Goal: Task Accomplishment & Management: Complete application form

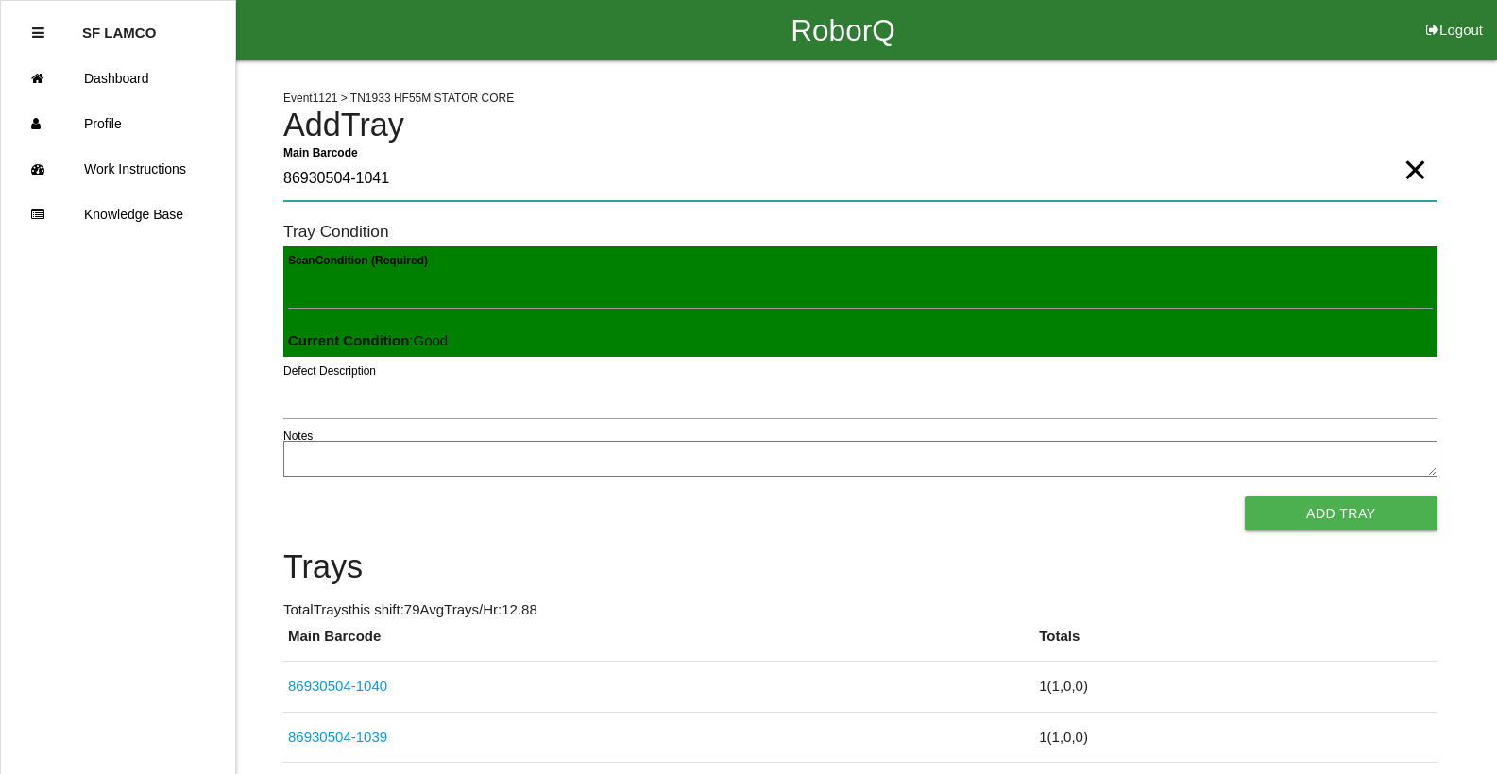
click at [432, 186] on Barcode "86930504-1041" at bounding box center [860, 179] width 1154 height 43
type Barcode "86930504-1041"
click at [433, 186] on Barcode "86930504-1041" at bounding box center [860, 179] width 1154 height 43
click at [434, 185] on Barcode "86930504-1041" at bounding box center [860, 179] width 1154 height 43
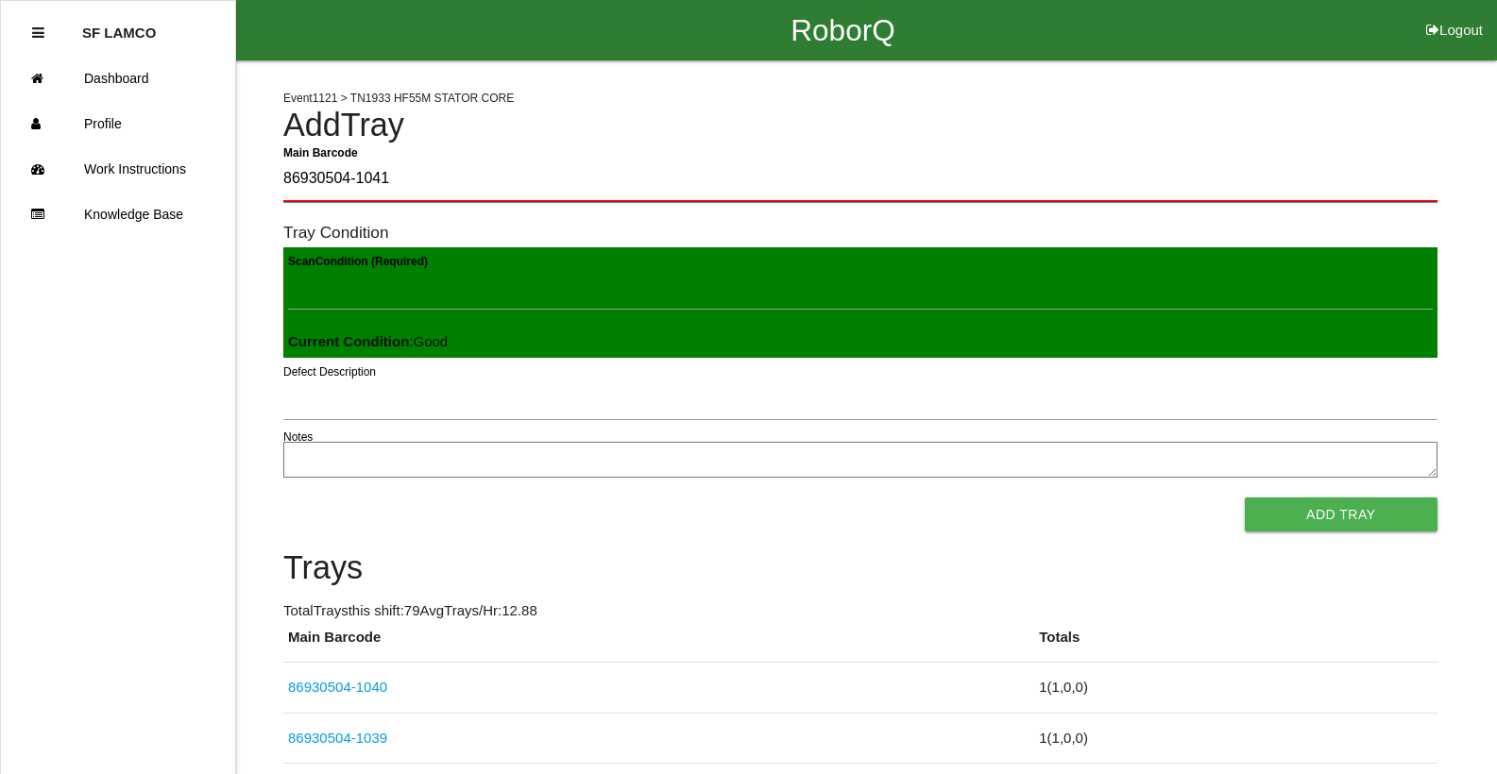
type Barcode "86930504-1041"
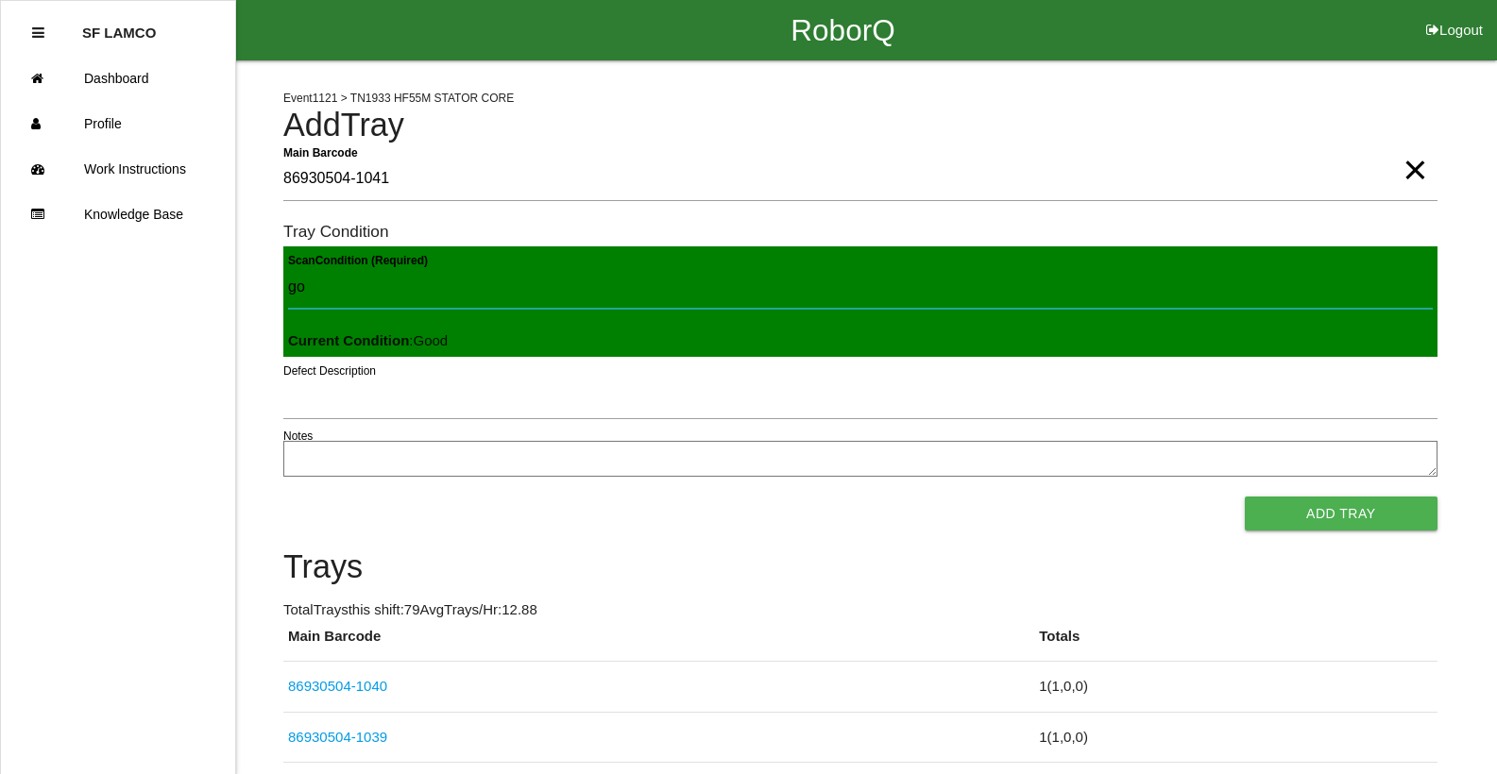
type Condition "goo"
click at [1245, 497] on button "Add Tray" at bounding box center [1341, 514] width 193 height 34
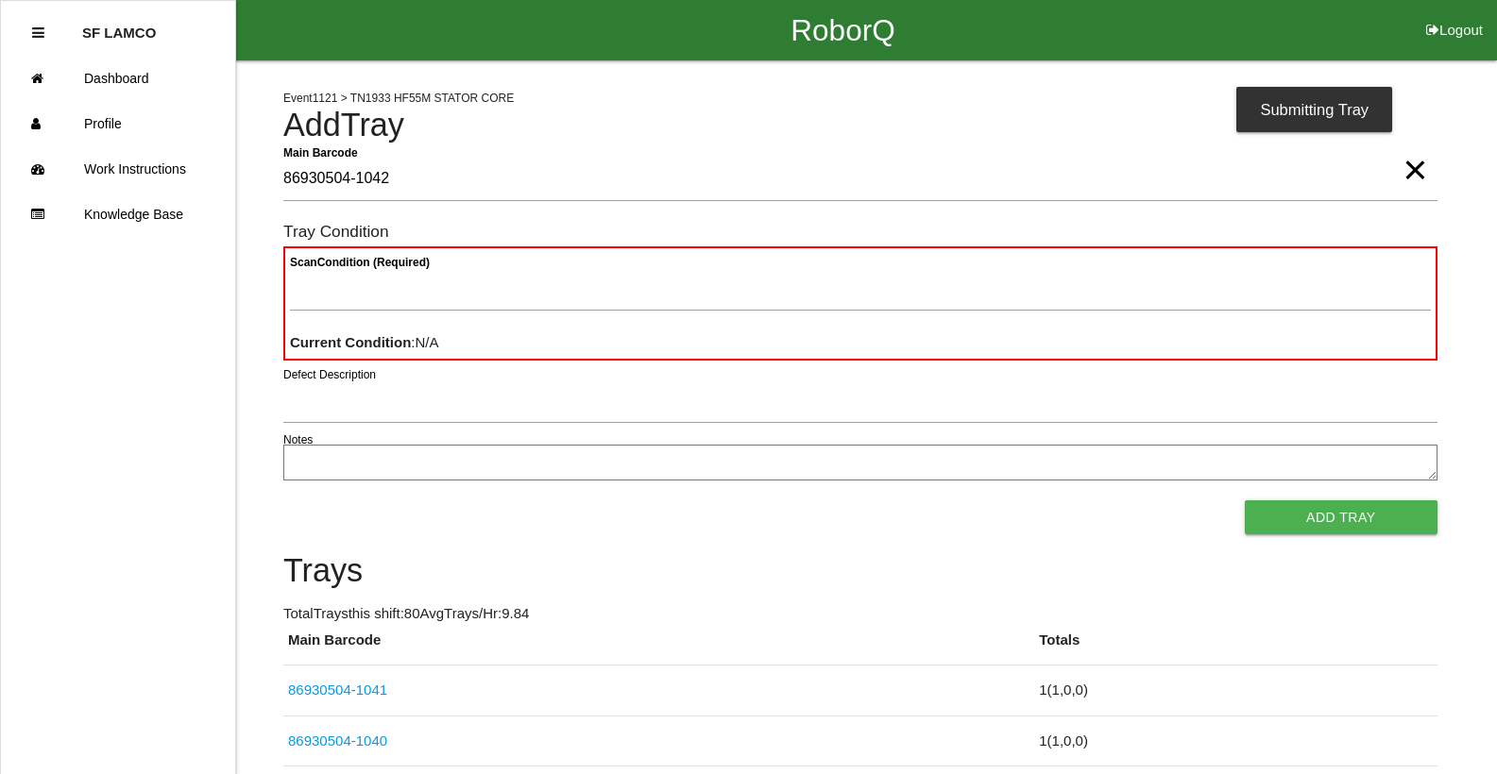
type Barcode "86930504-1042"
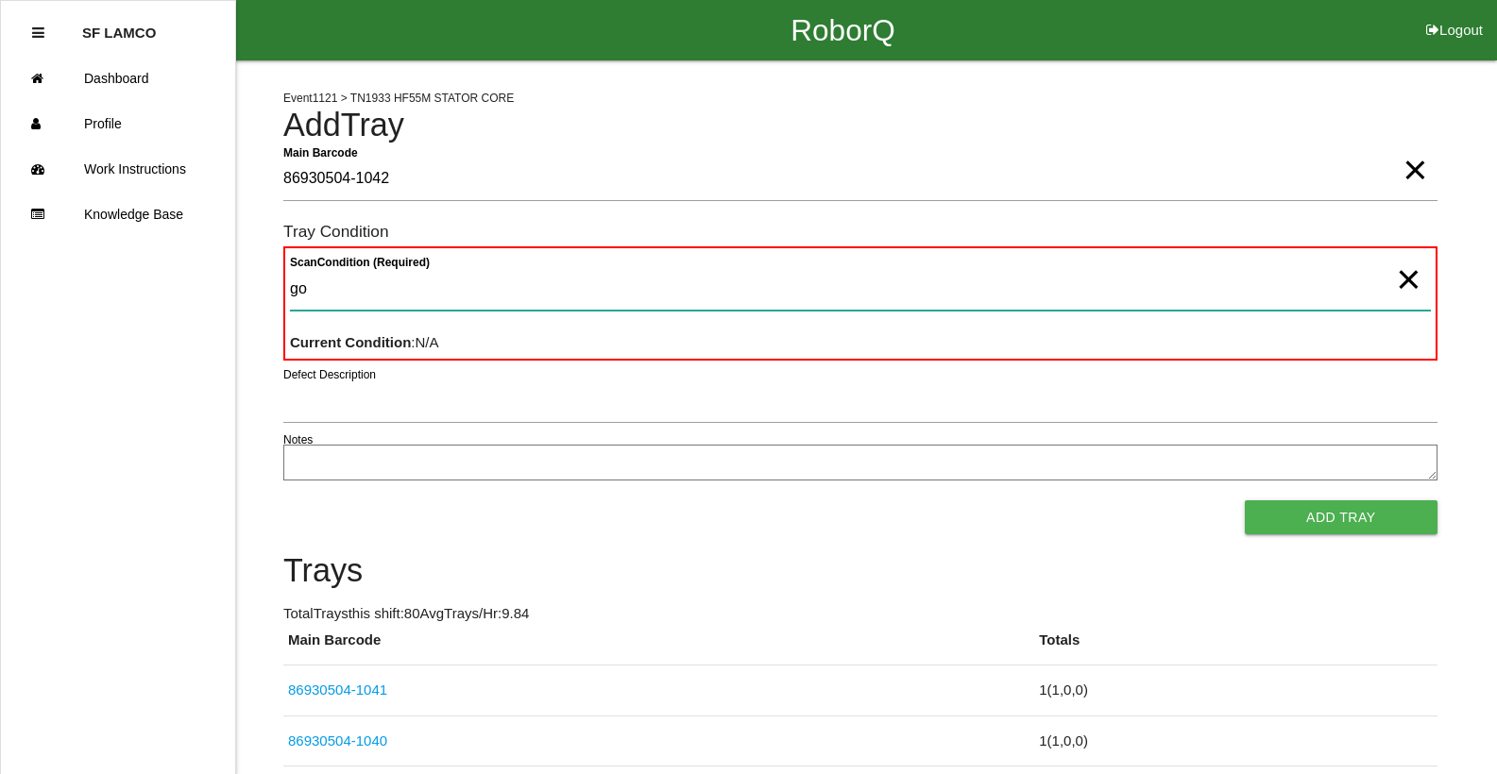
type Condition "goo"
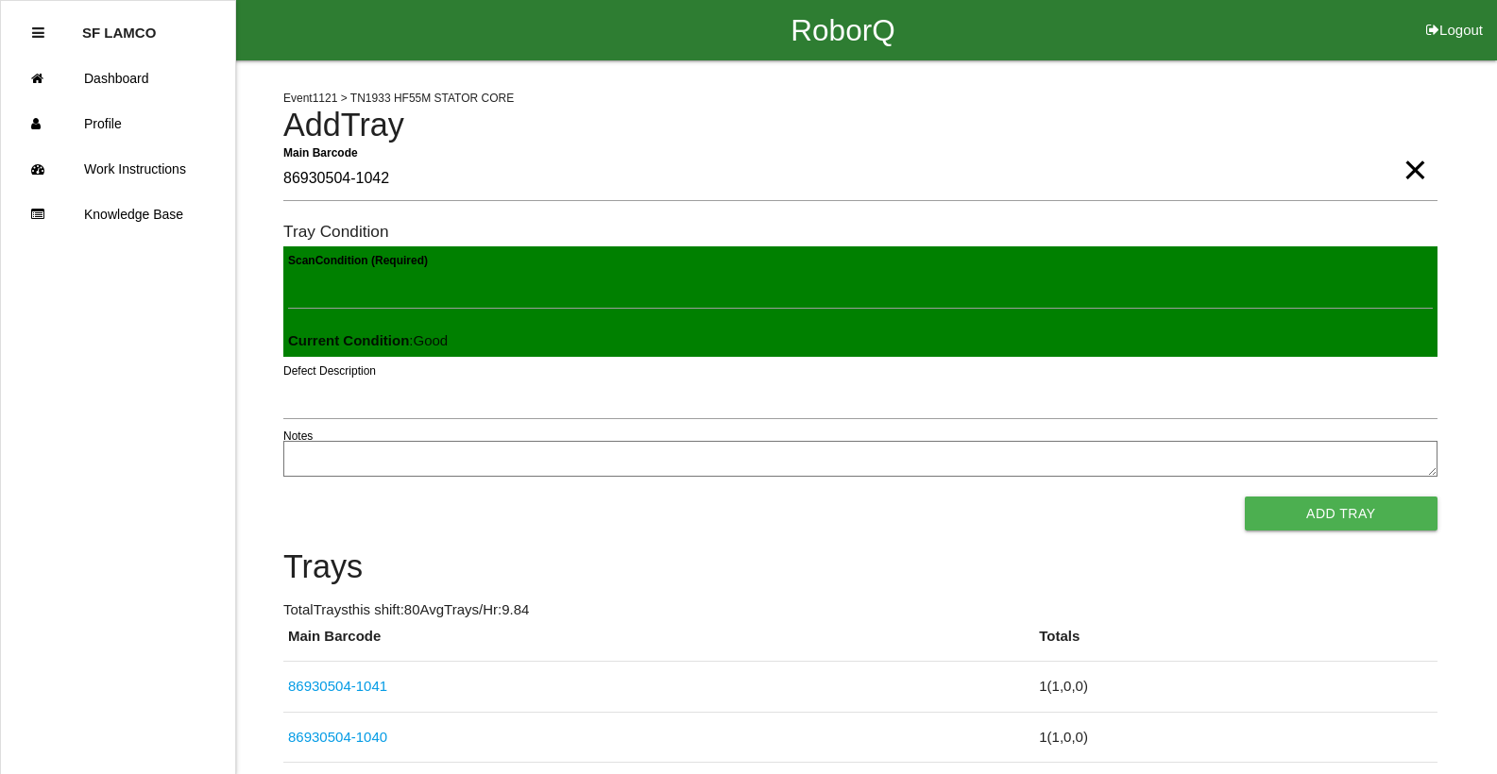
click at [1245, 497] on button "Add Tray" at bounding box center [1341, 514] width 193 height 34
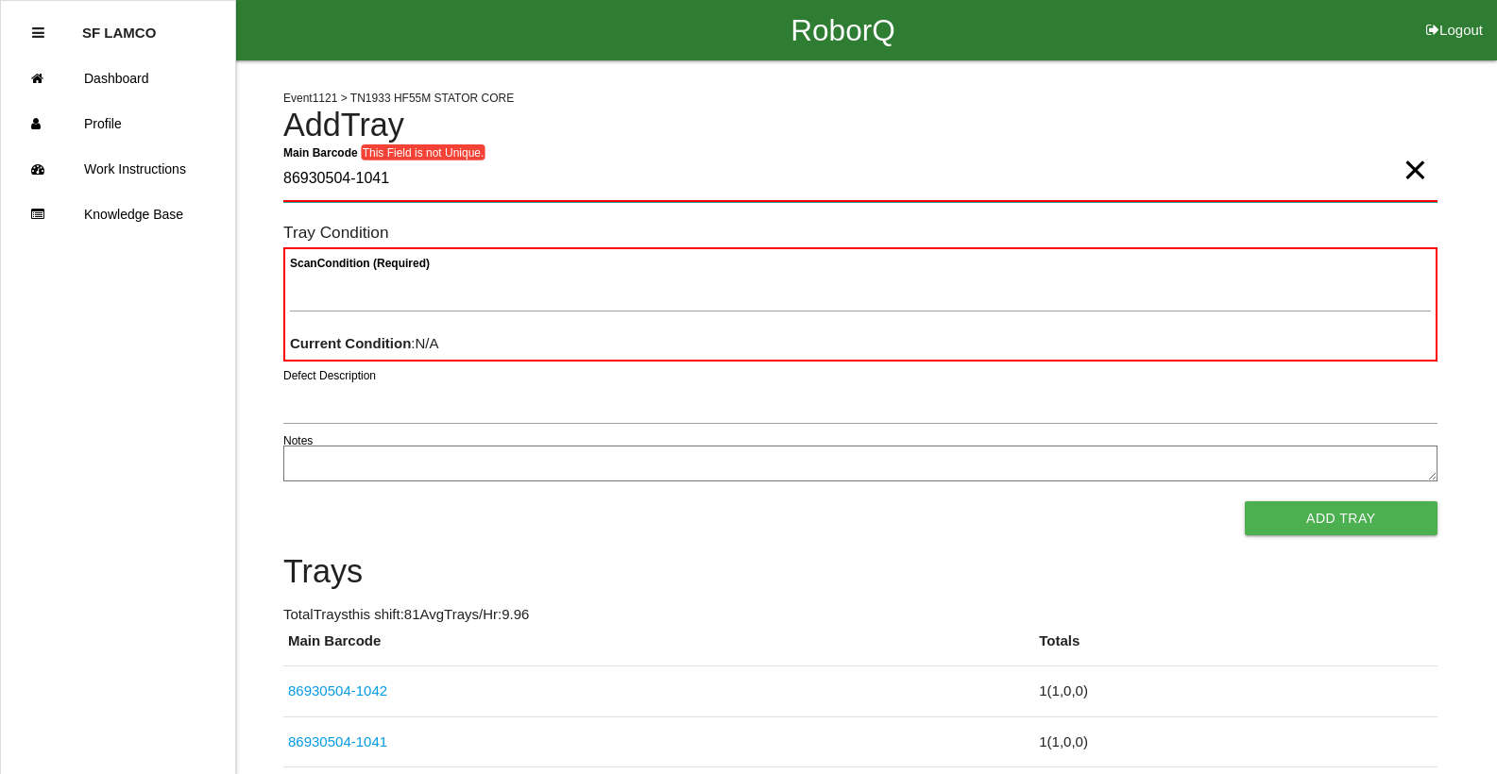
click at [418, 179] on Barcode "86930504-1041" at bounding box center [860, 180] width 1154 height 44
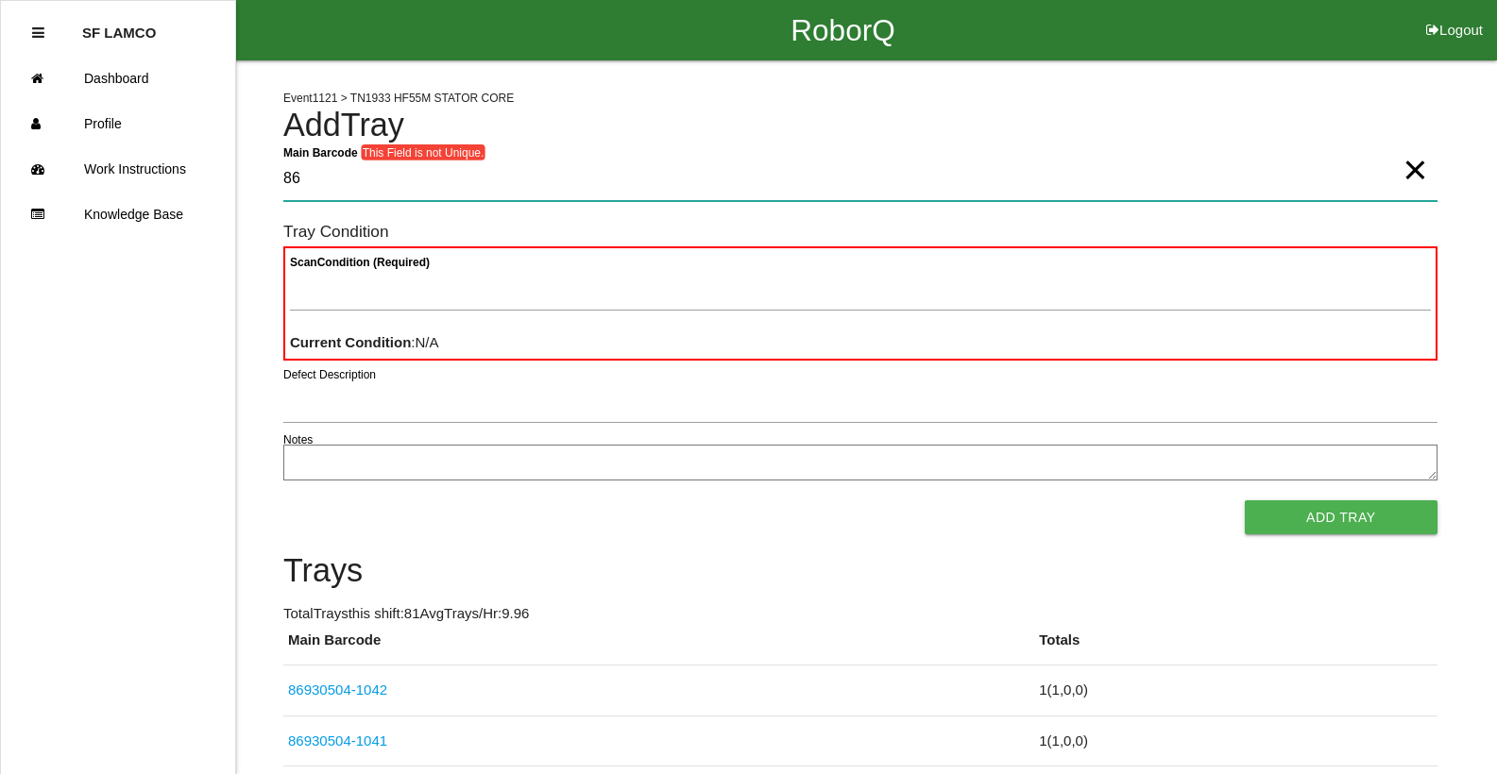
type Barcode "8"
type Barcode "86930504-1044"
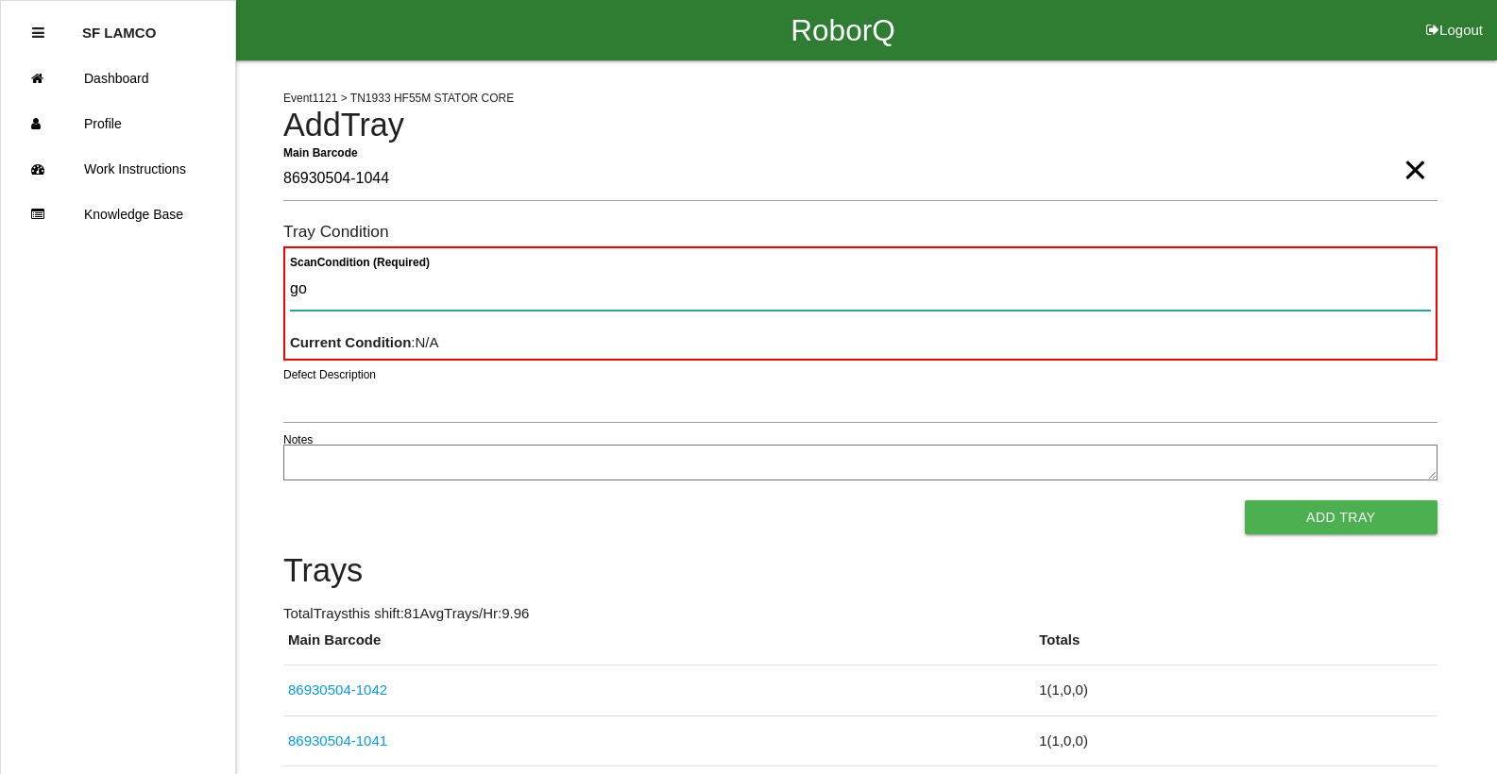
type Condition "goo"
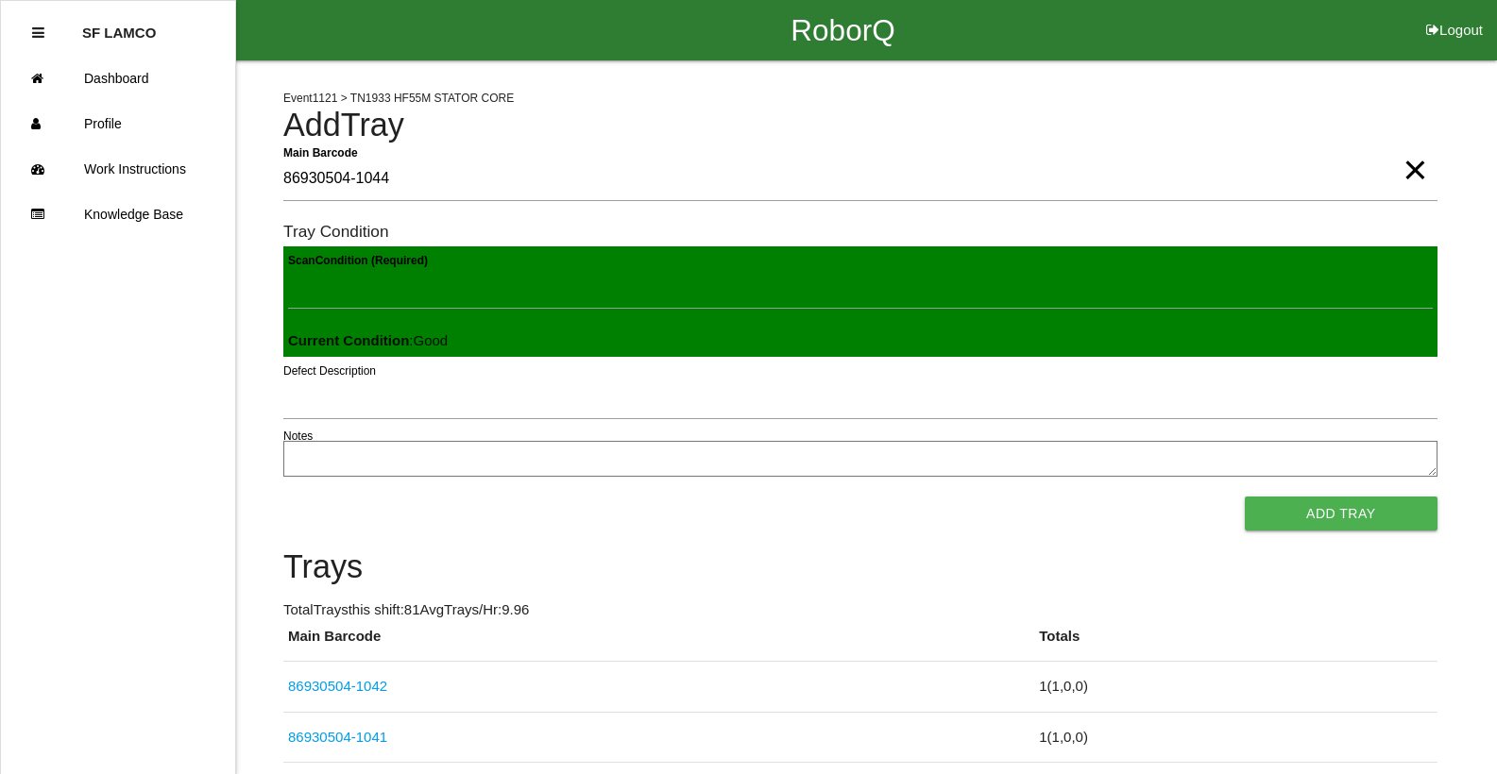
click at [1245, 497] on button "Add Tray" at bounding box center [1341, 514] width 193 height 34
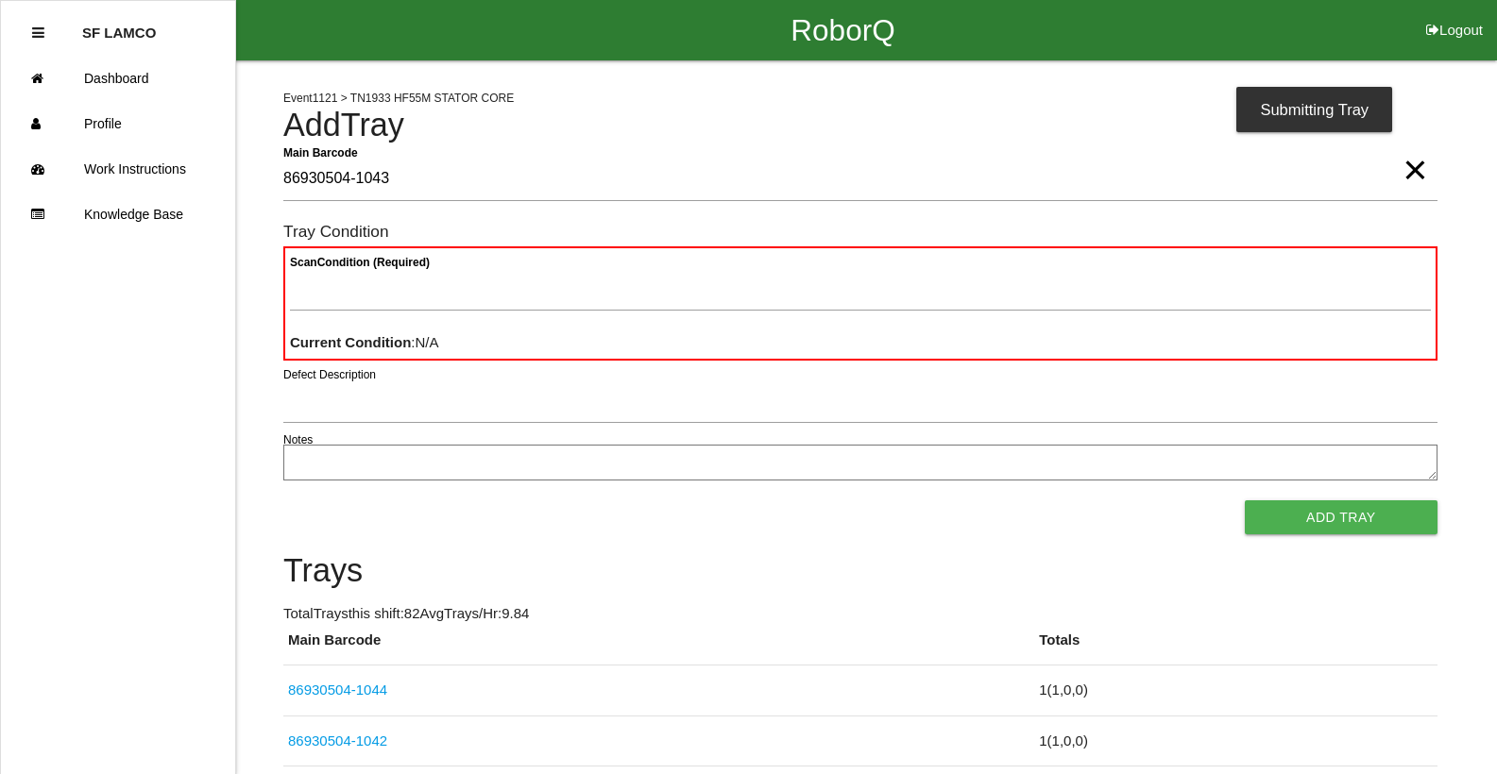
type Barcode "86930504-1043"
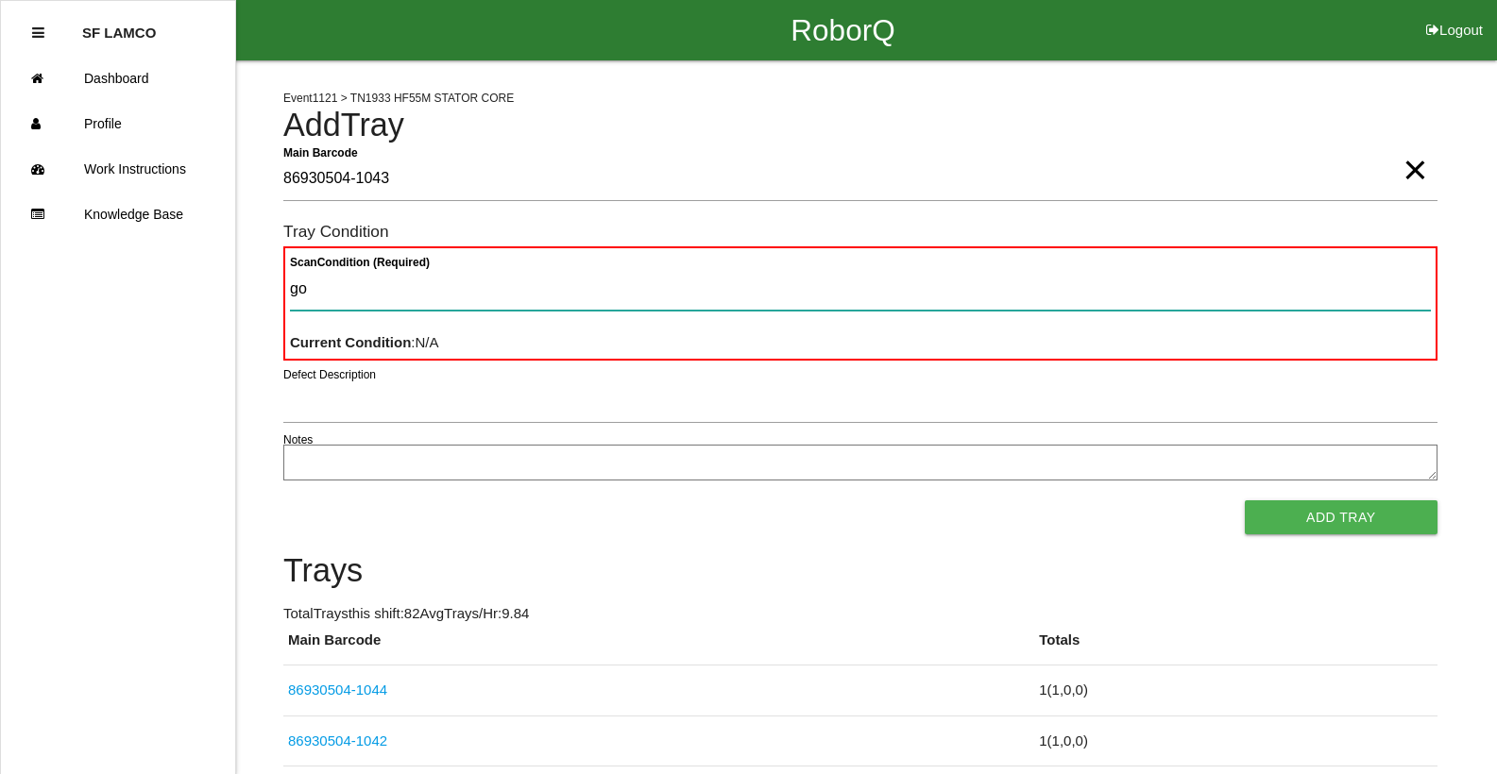
type Condition "goo"
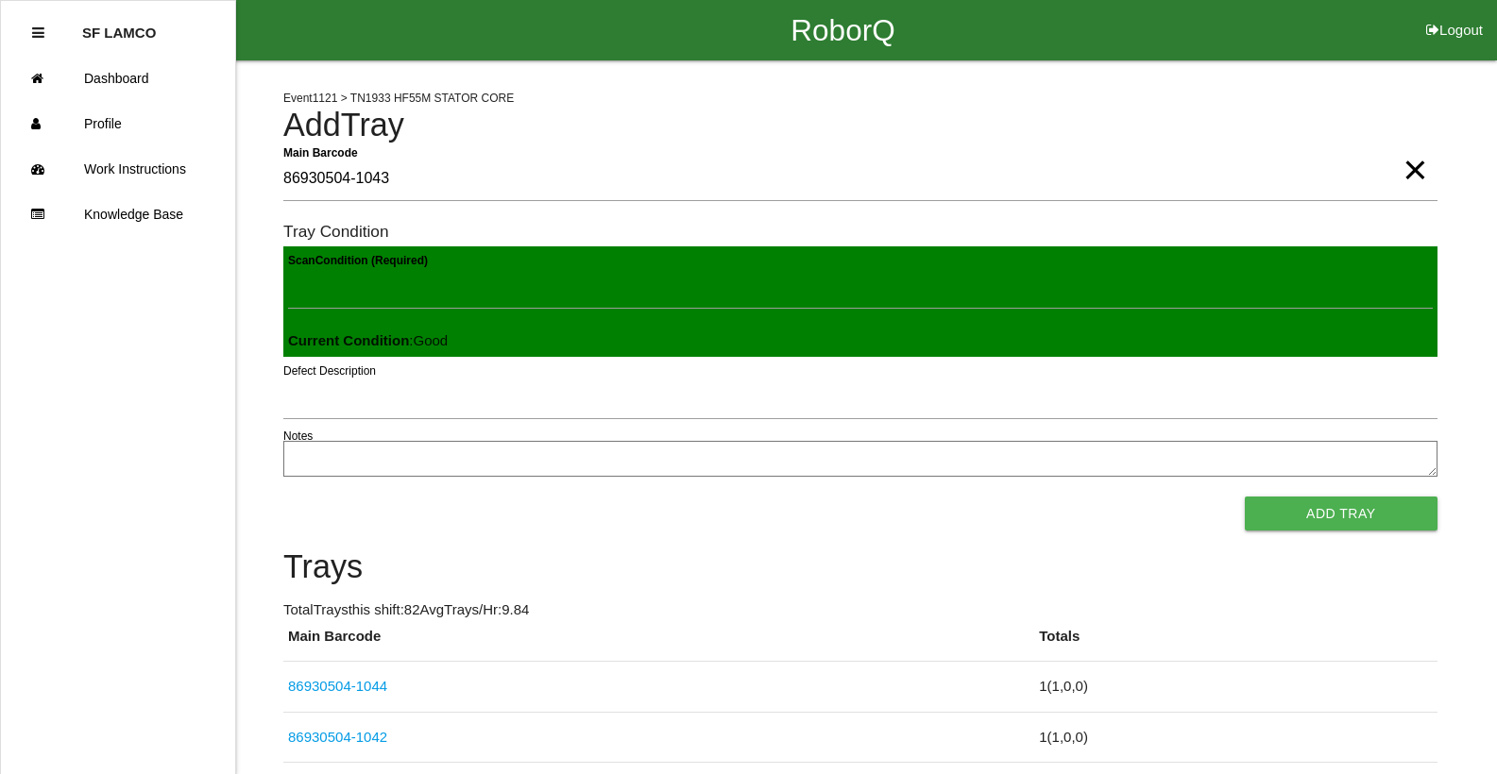
click at [1245, 497] on button "Add Tray" at bounding box center [1341, 514] width 193 height 34
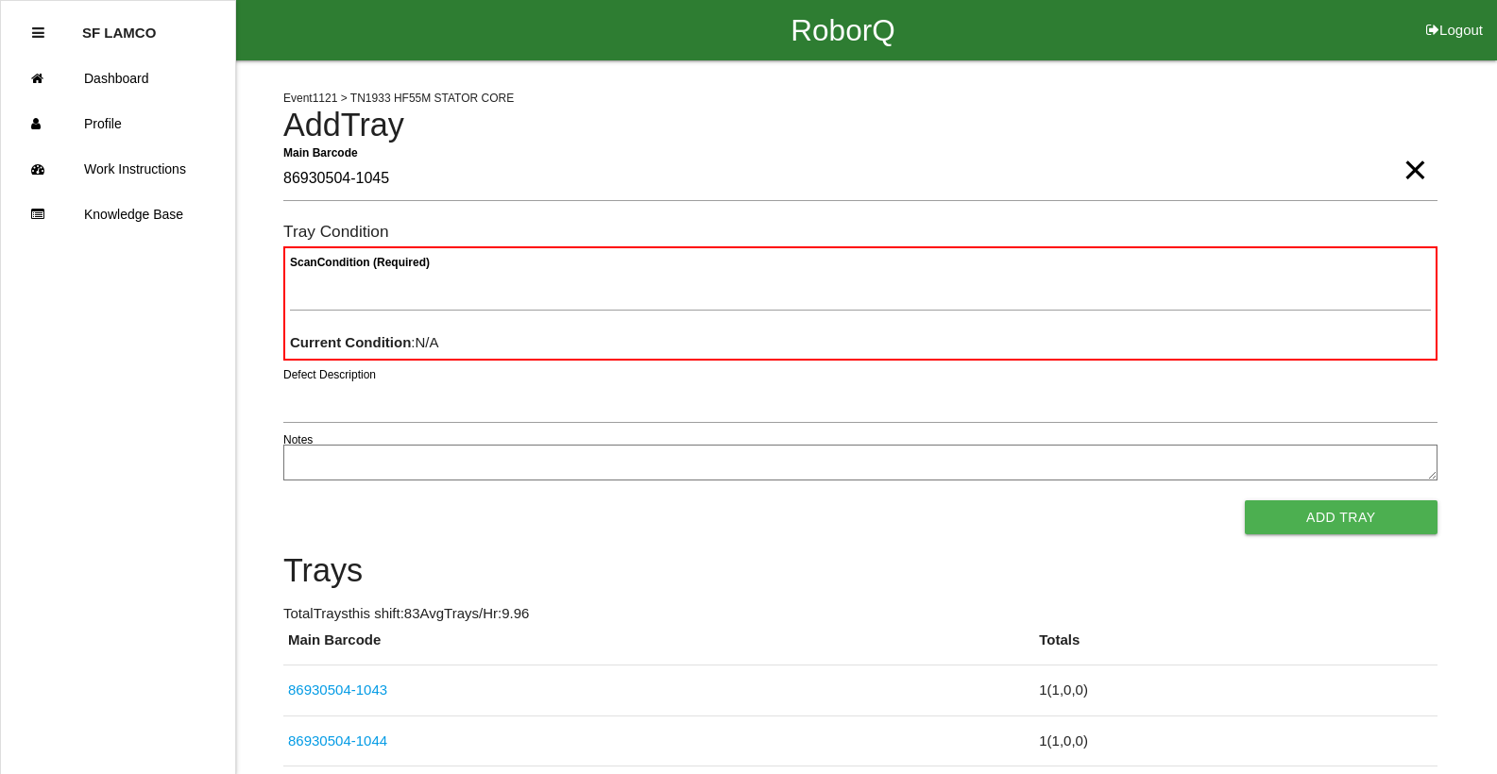
type Barcode "86930504-1045"
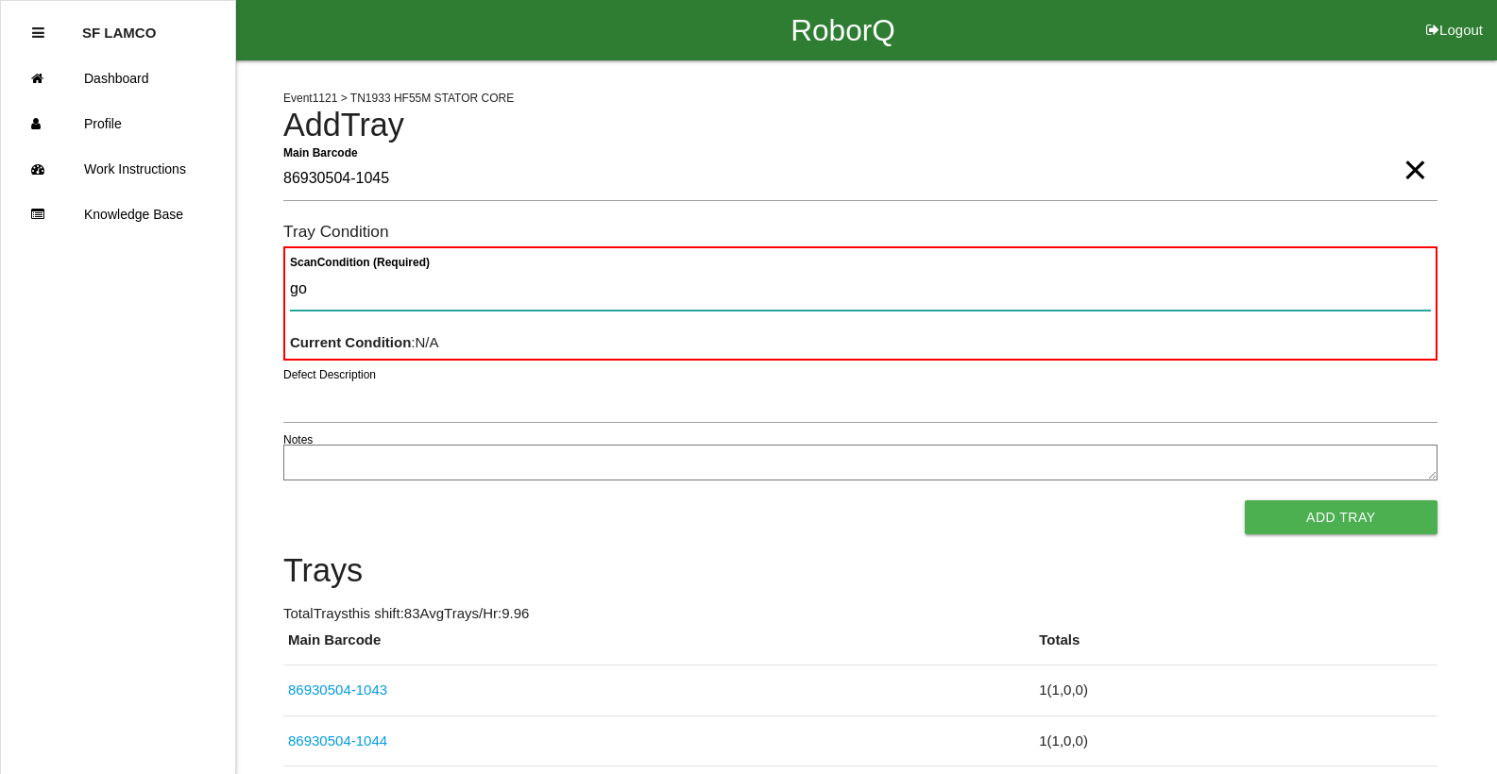
type Condition "goo"
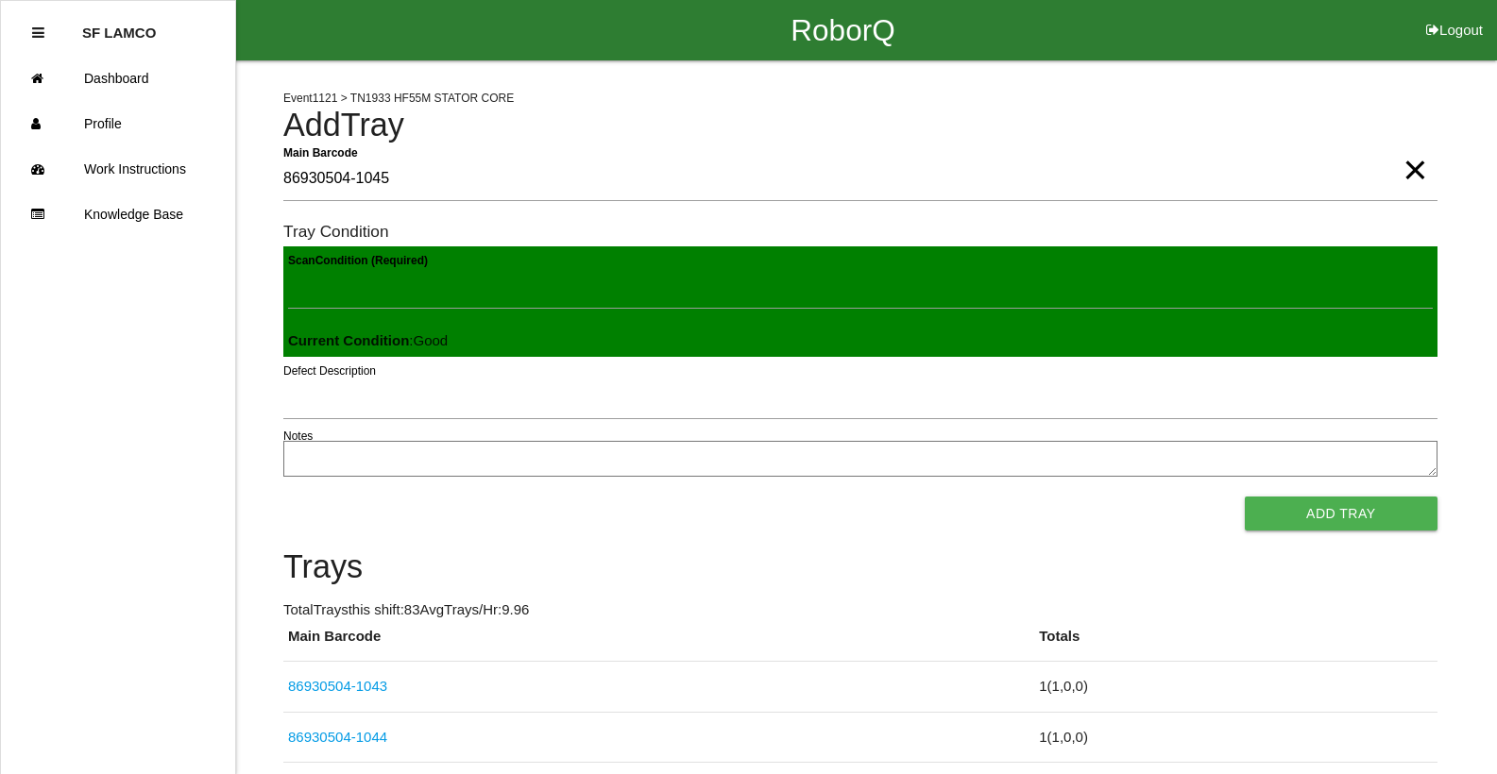
click button "Add Tray" at bounding box center [1341, 514] width 193 height 34
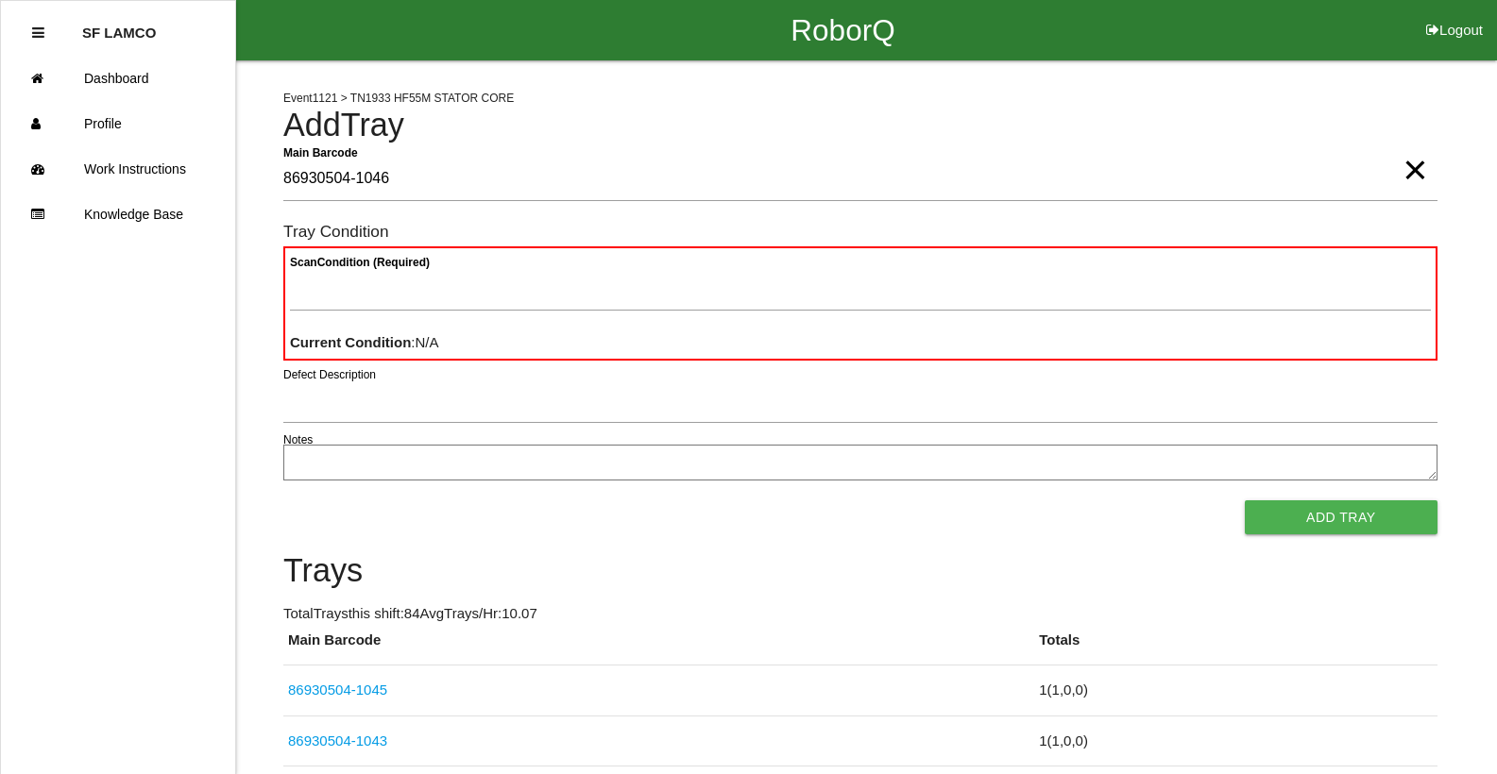
type Barcode "86930504-1046"
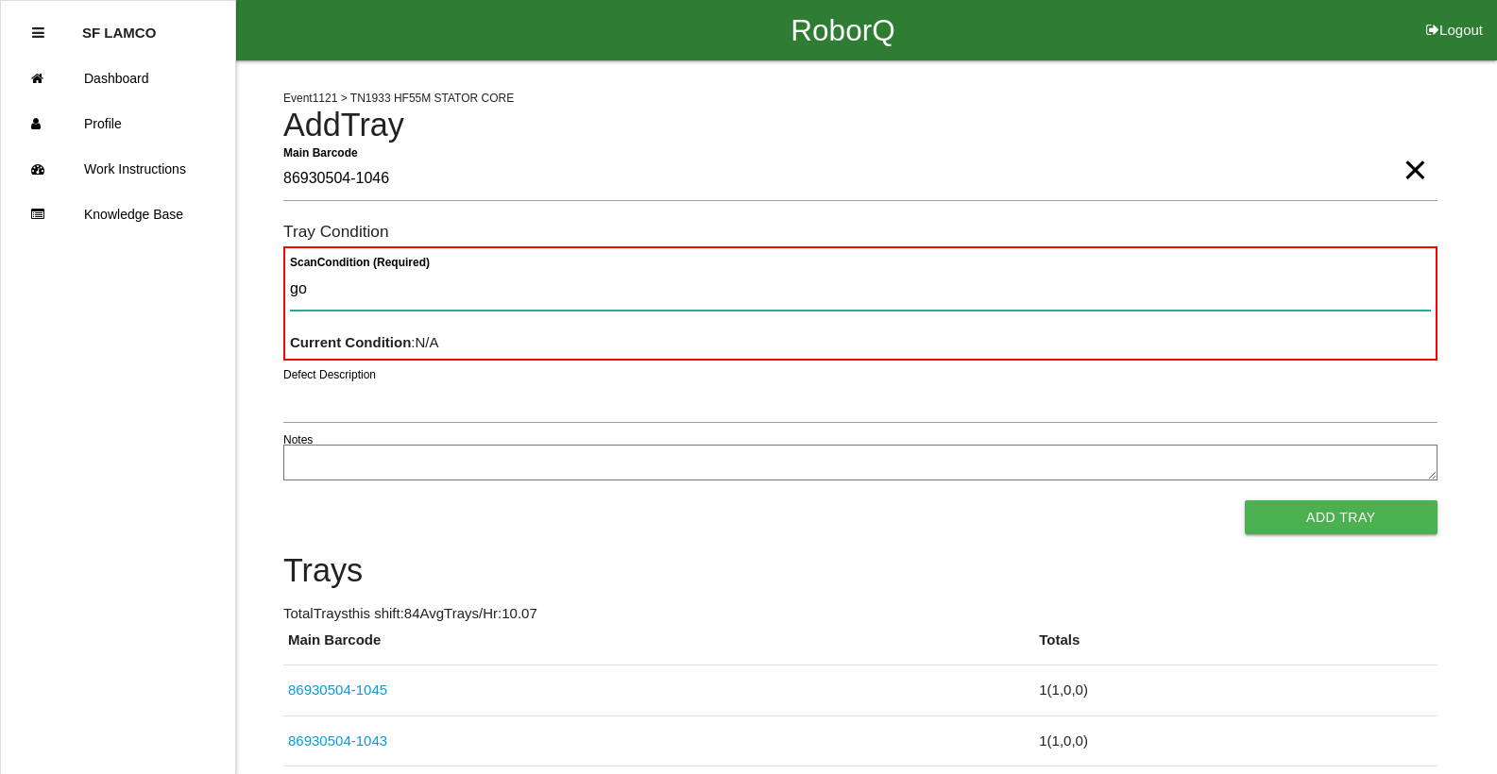
type Condition "goo"
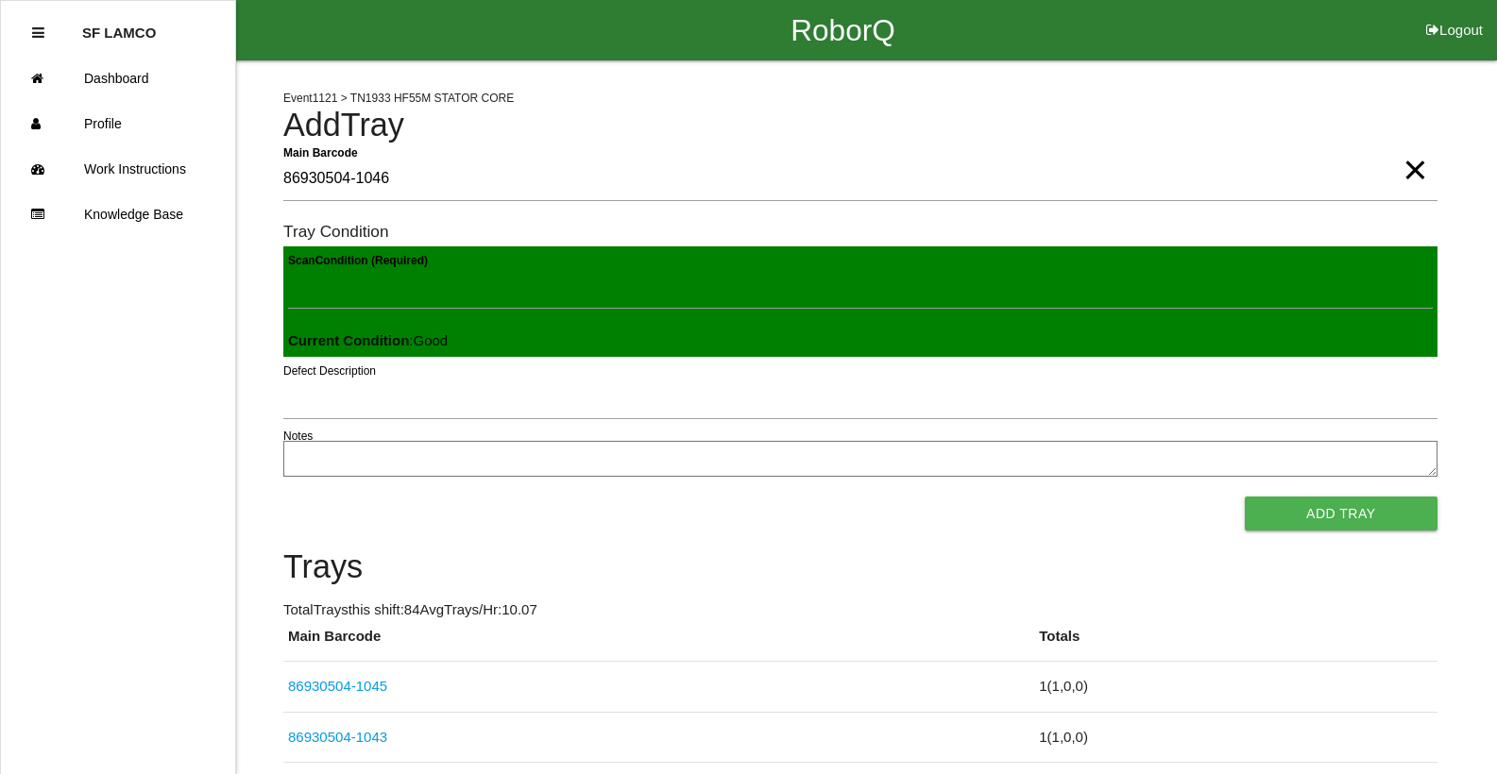
click at [1245, 497] on button "Add Tray" at bounding box center [1341, 514] width 193 height 34
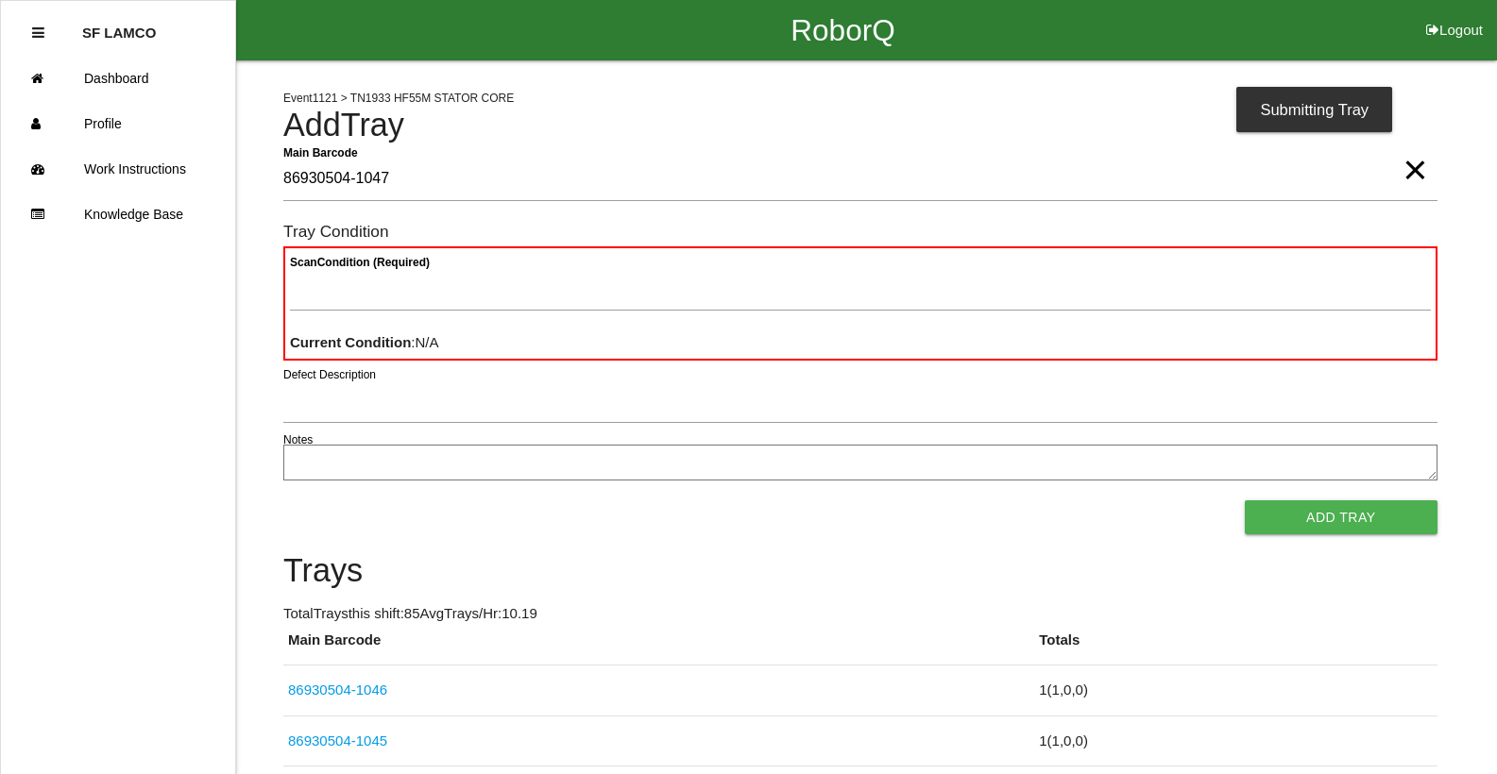
type Barcode "86930504-1047"
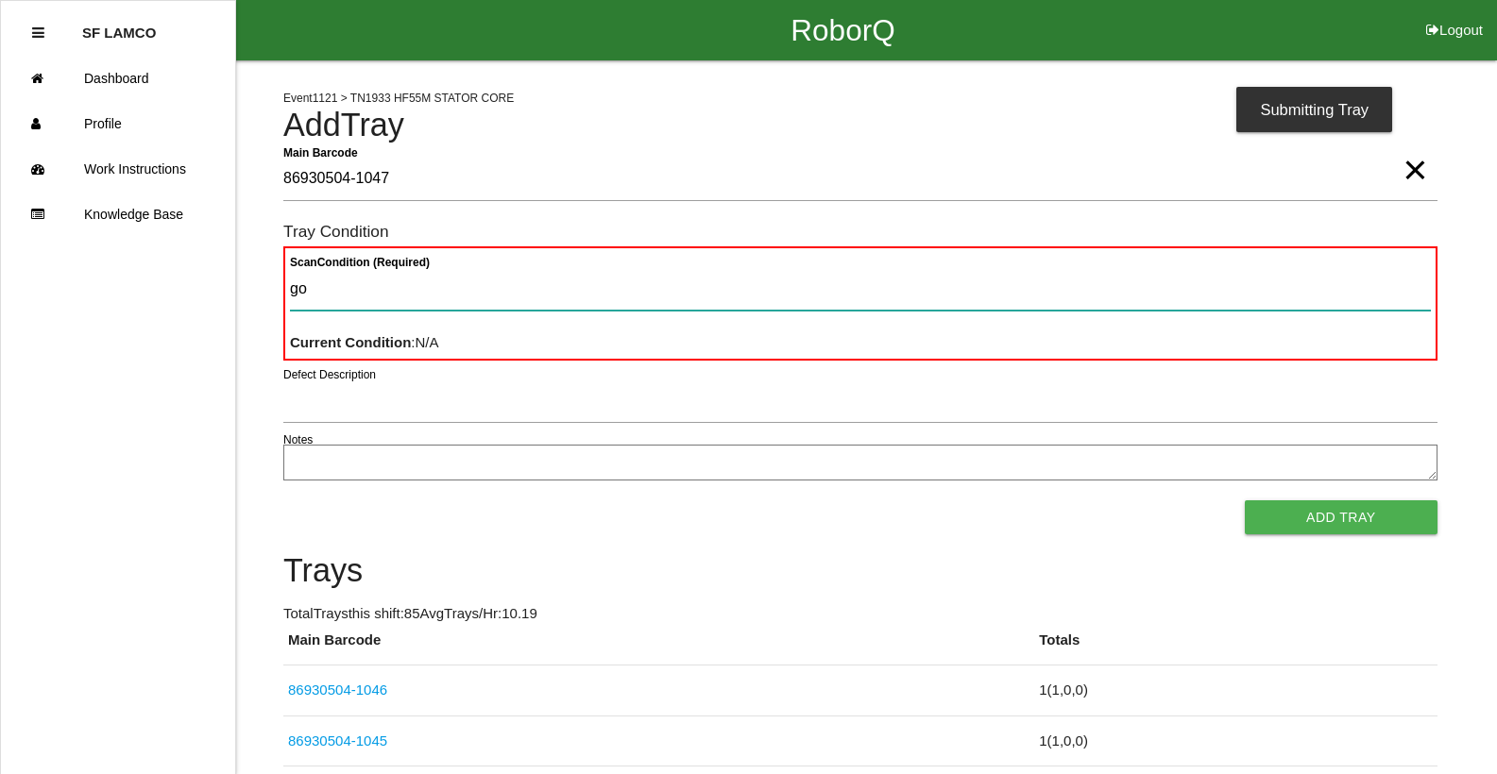
type Condition "goo"
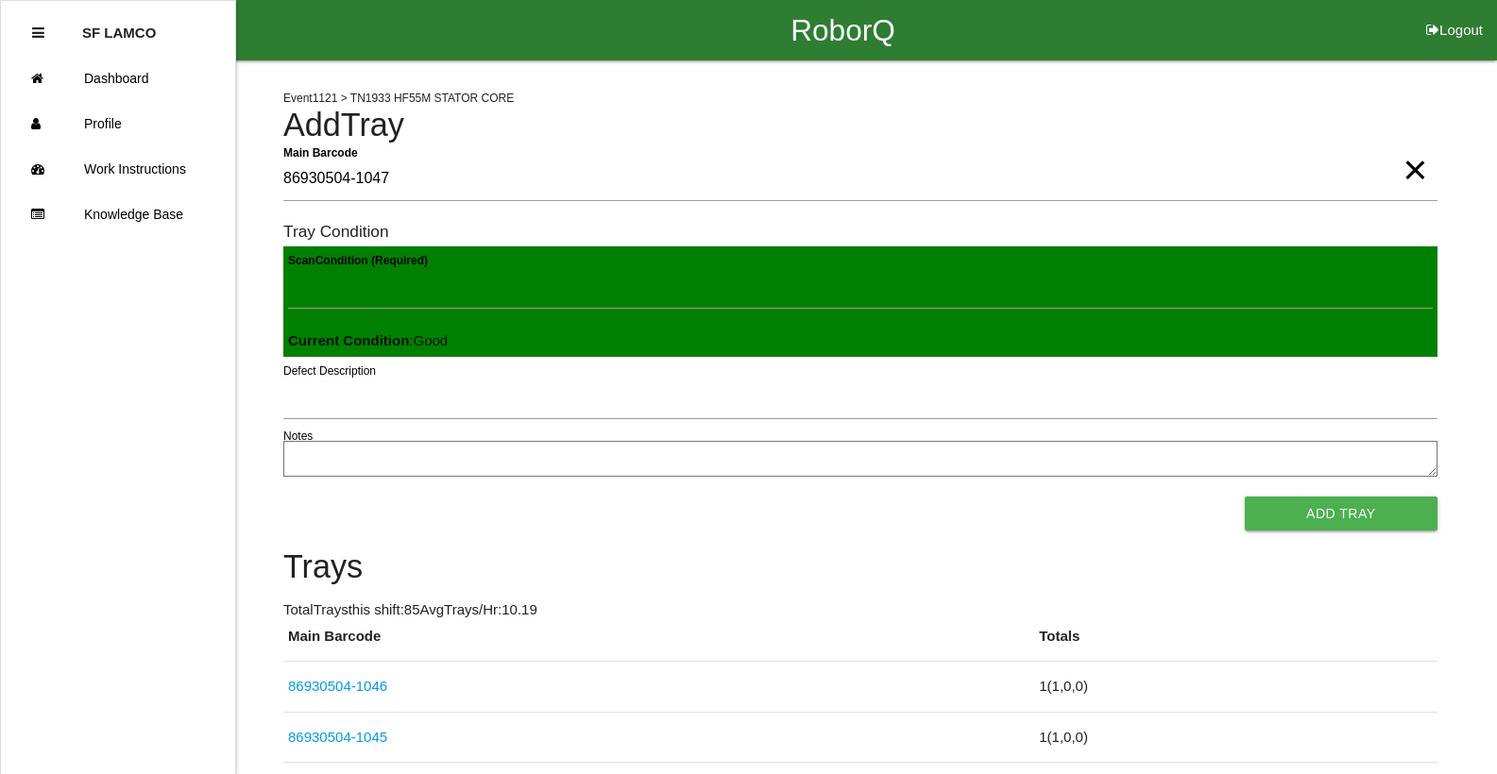
click button "Add Tray" at bounding box center [1341, 514] width 193 height 34
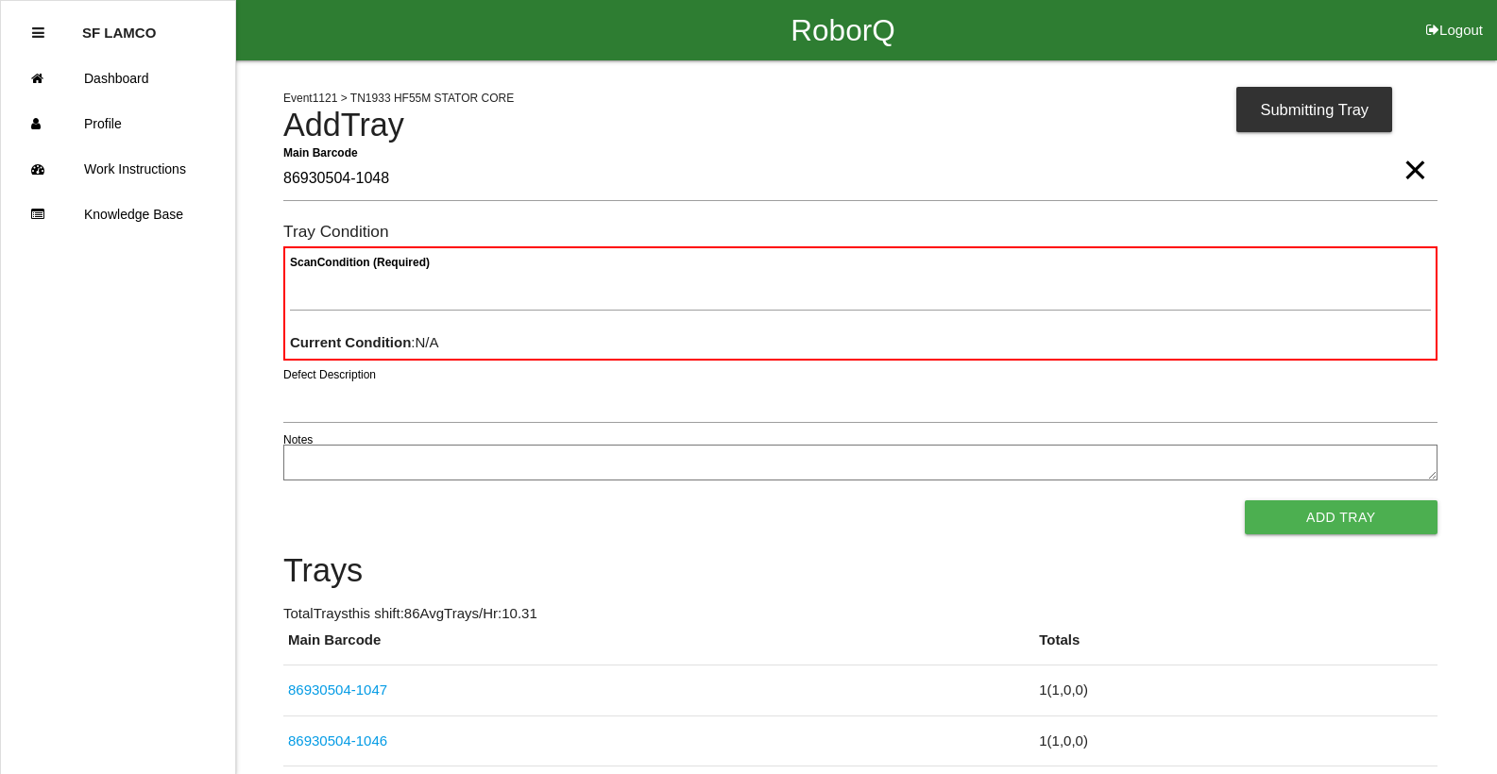
type Barcode "86930504-1048"
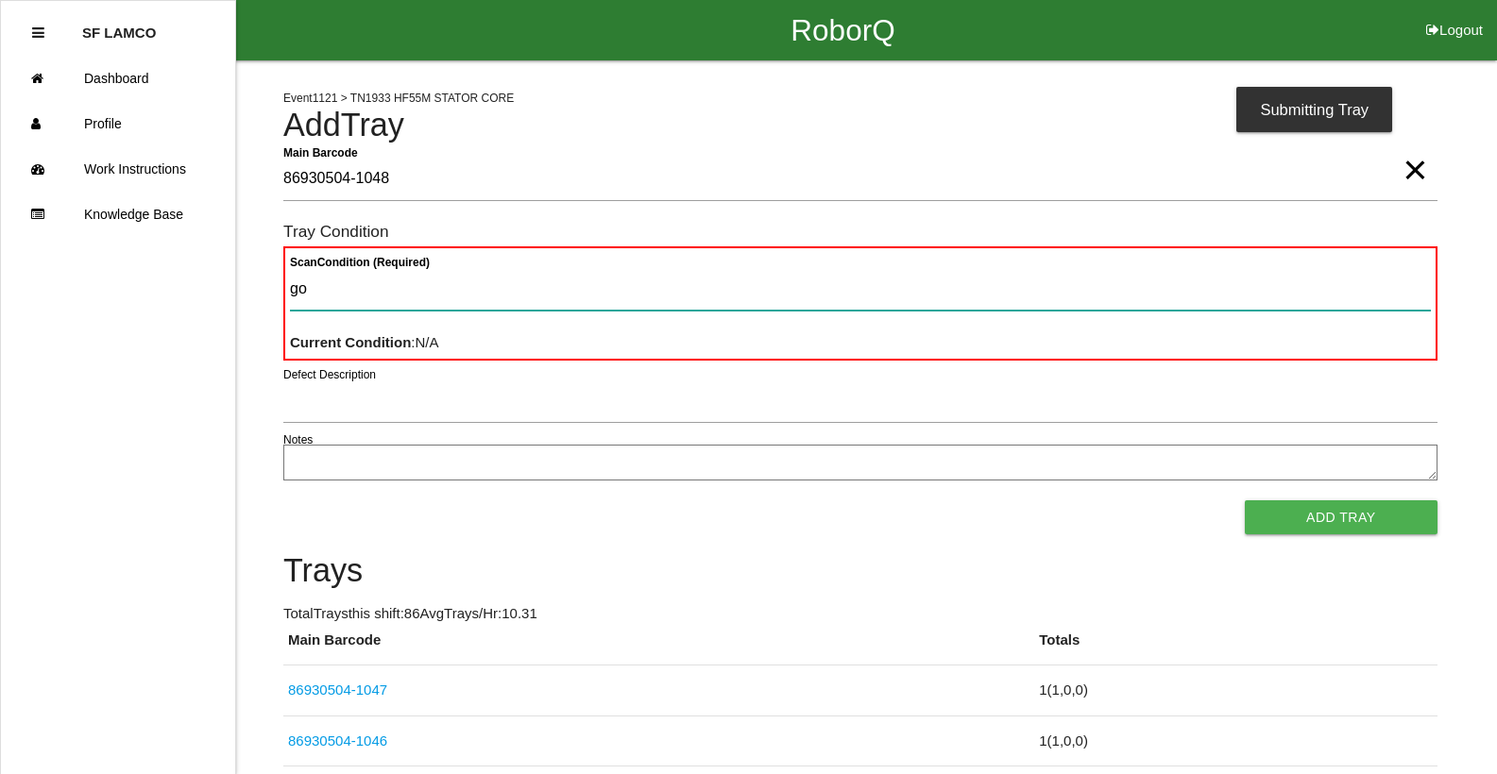
type Condition "goo"
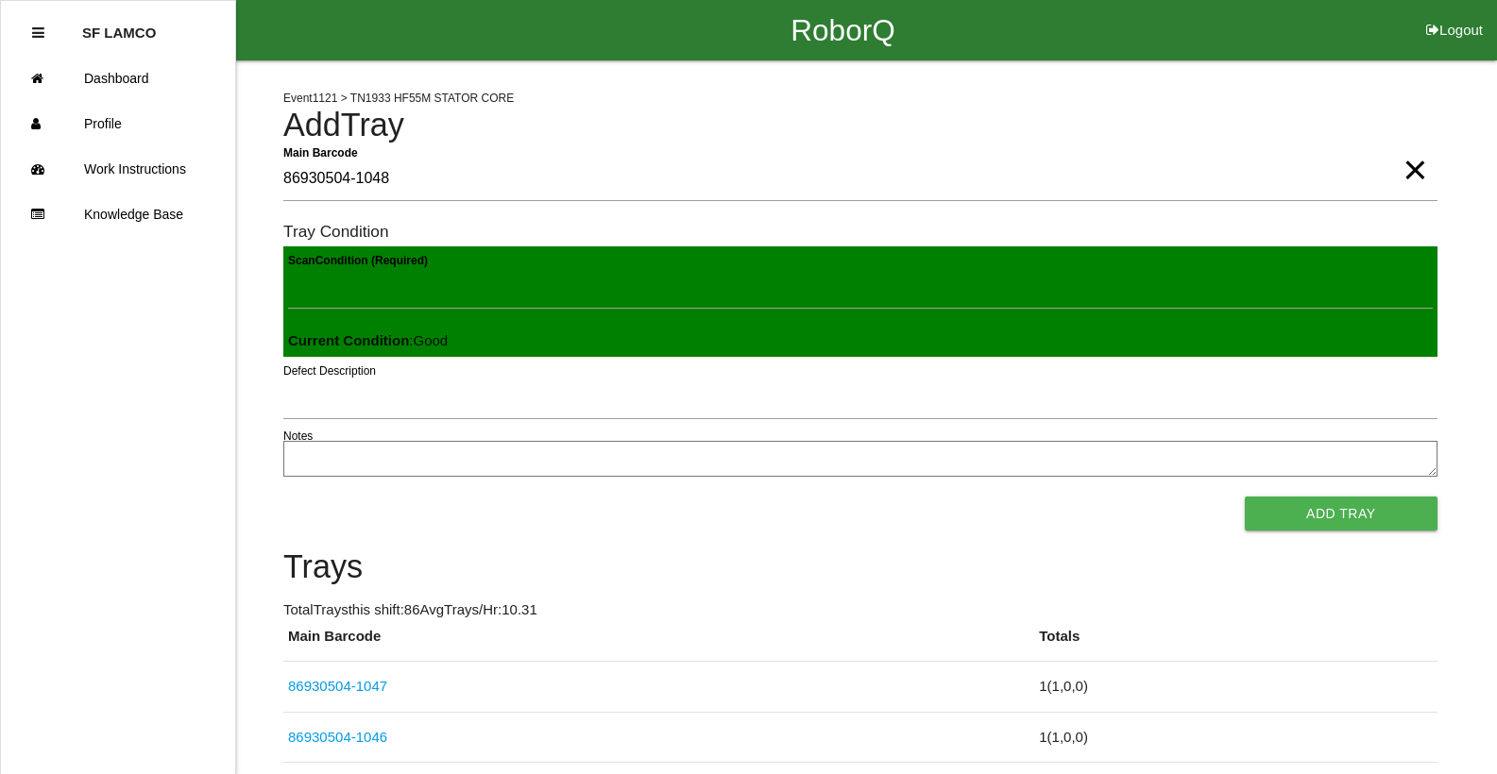
click at [1245, 497] on button "Add Tray" at bounding box center [1341, 514] width 193 height 34
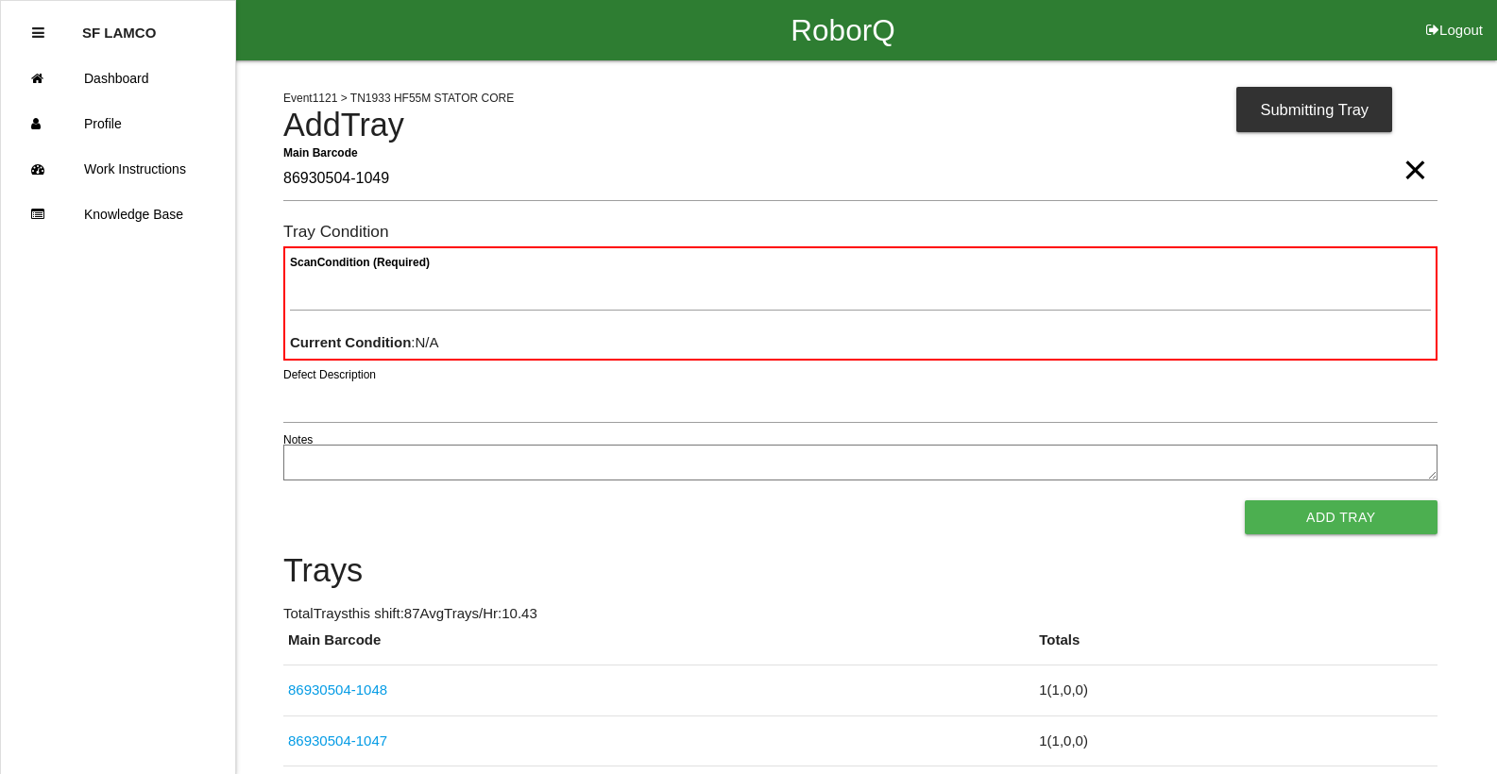
type Barcode "86930504-1049"
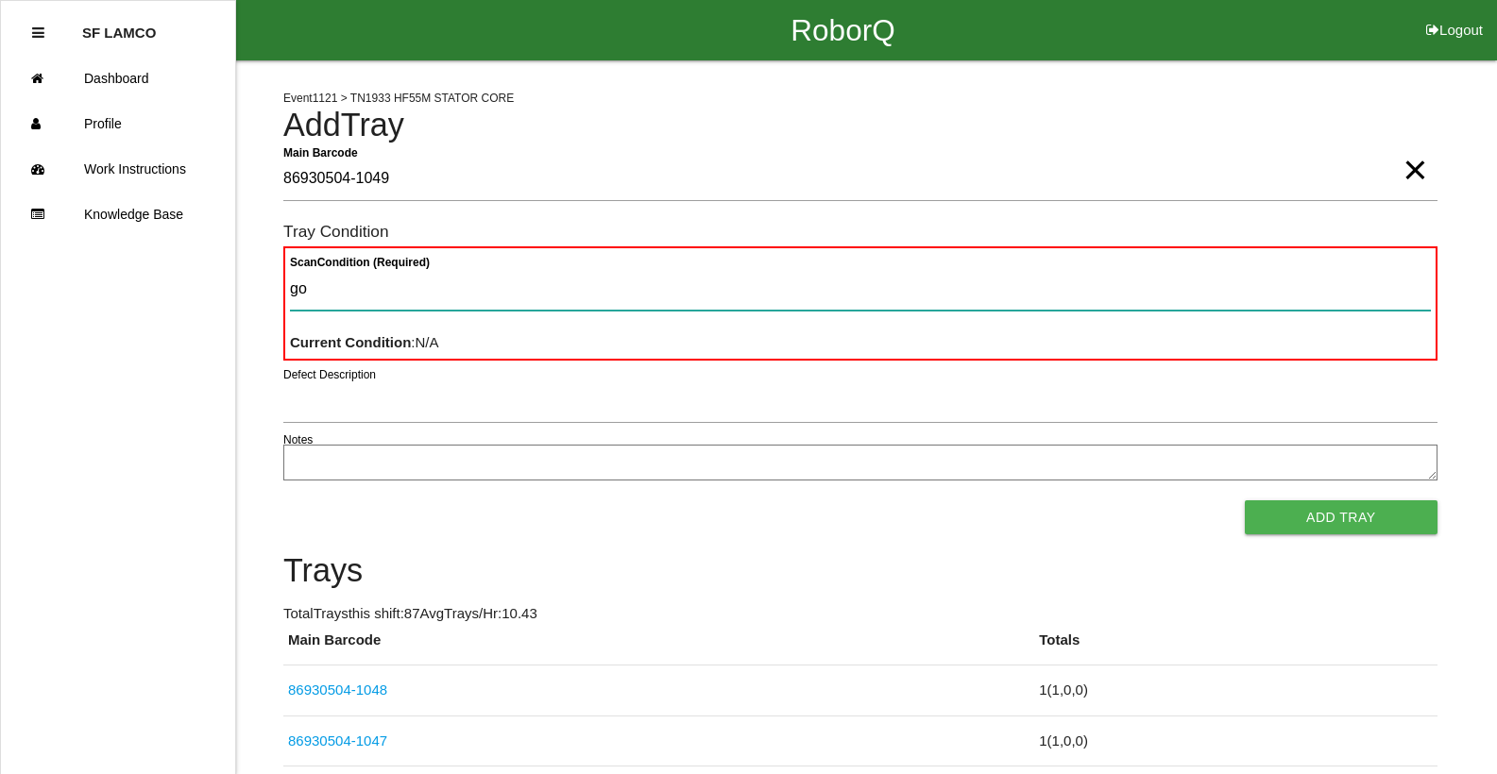
type Condition "goo"
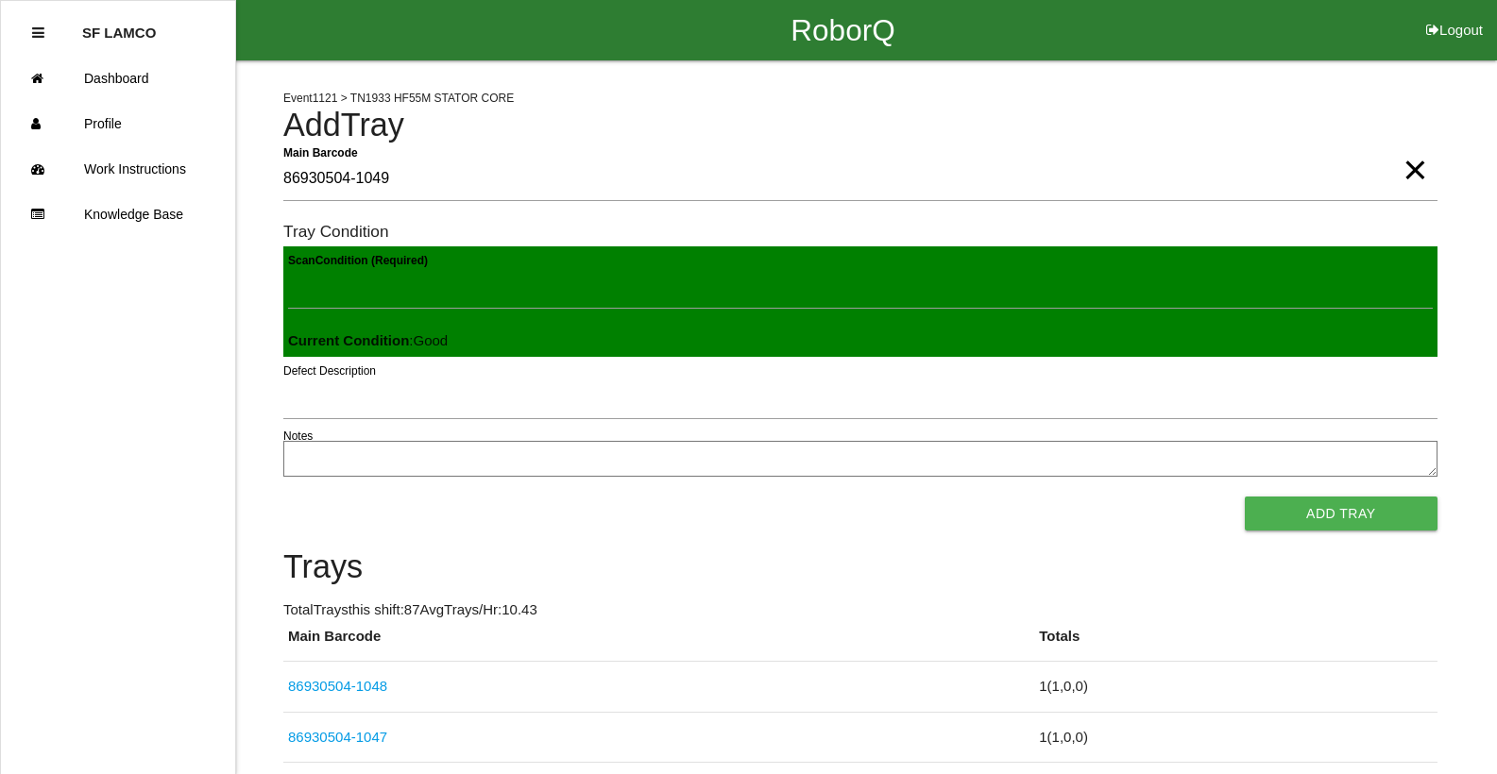
click at [1245, 497] on button "Add Tray" at bounding box center [1341, 514] width 193 height 34
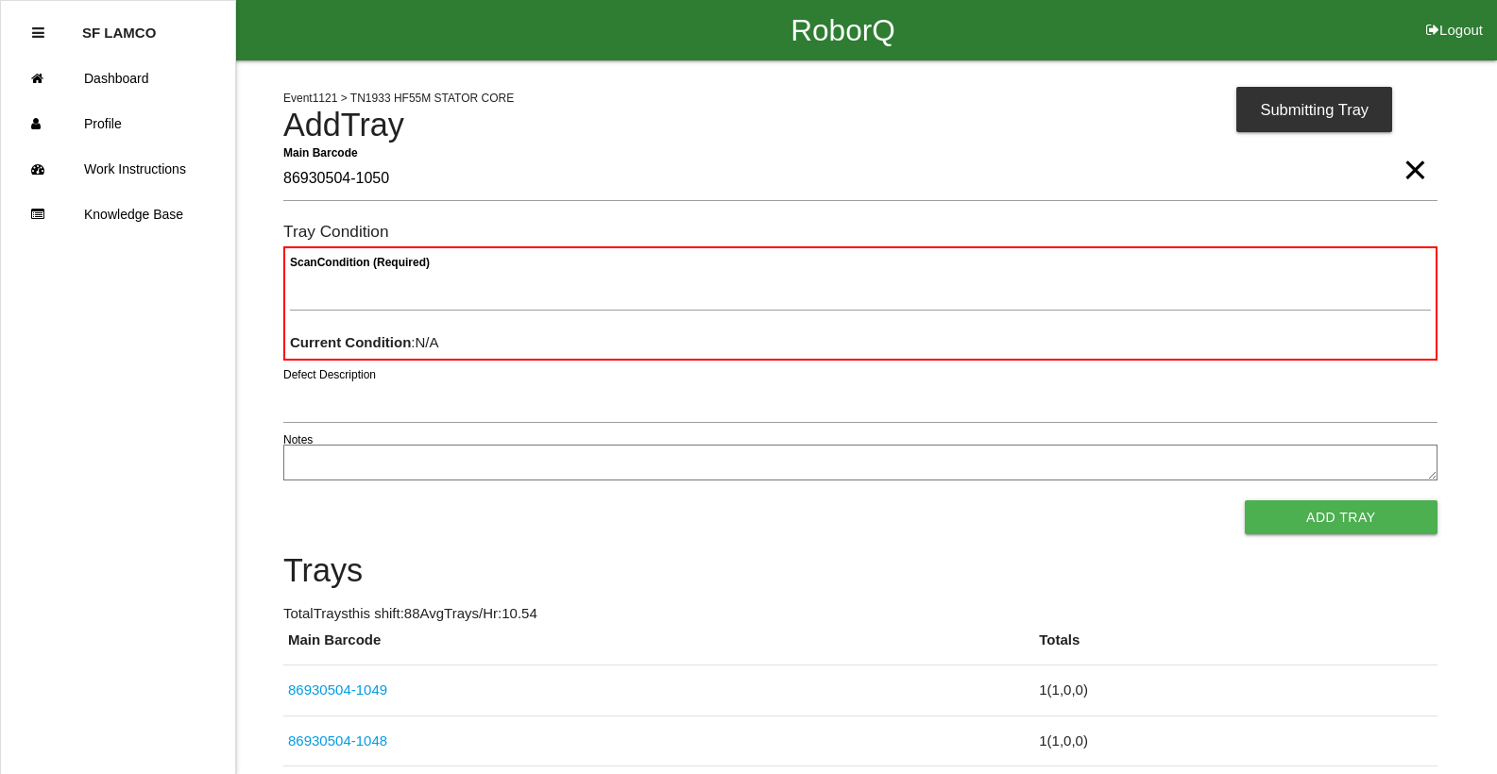
type Barcode "86930504-1050"
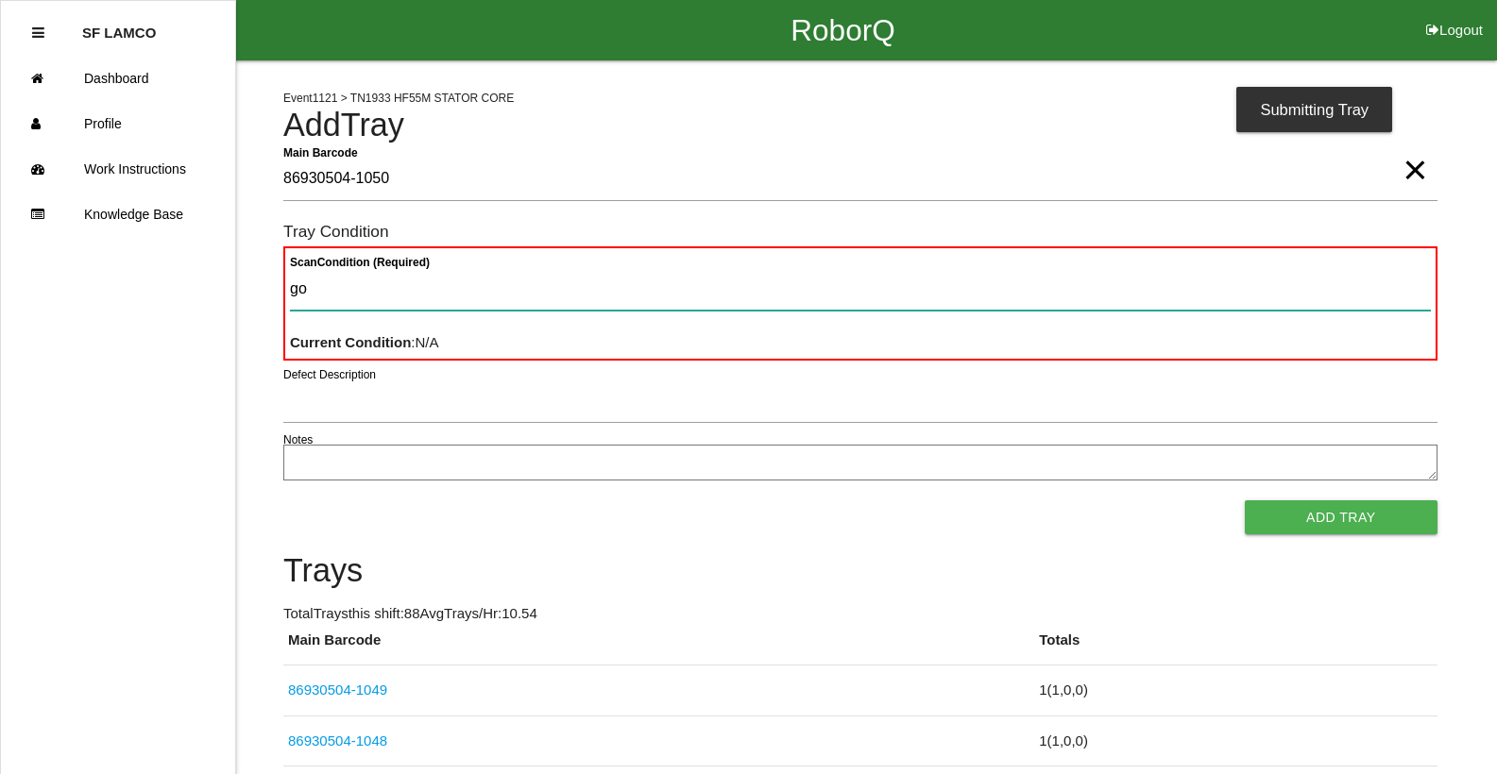
type Condition "goo"
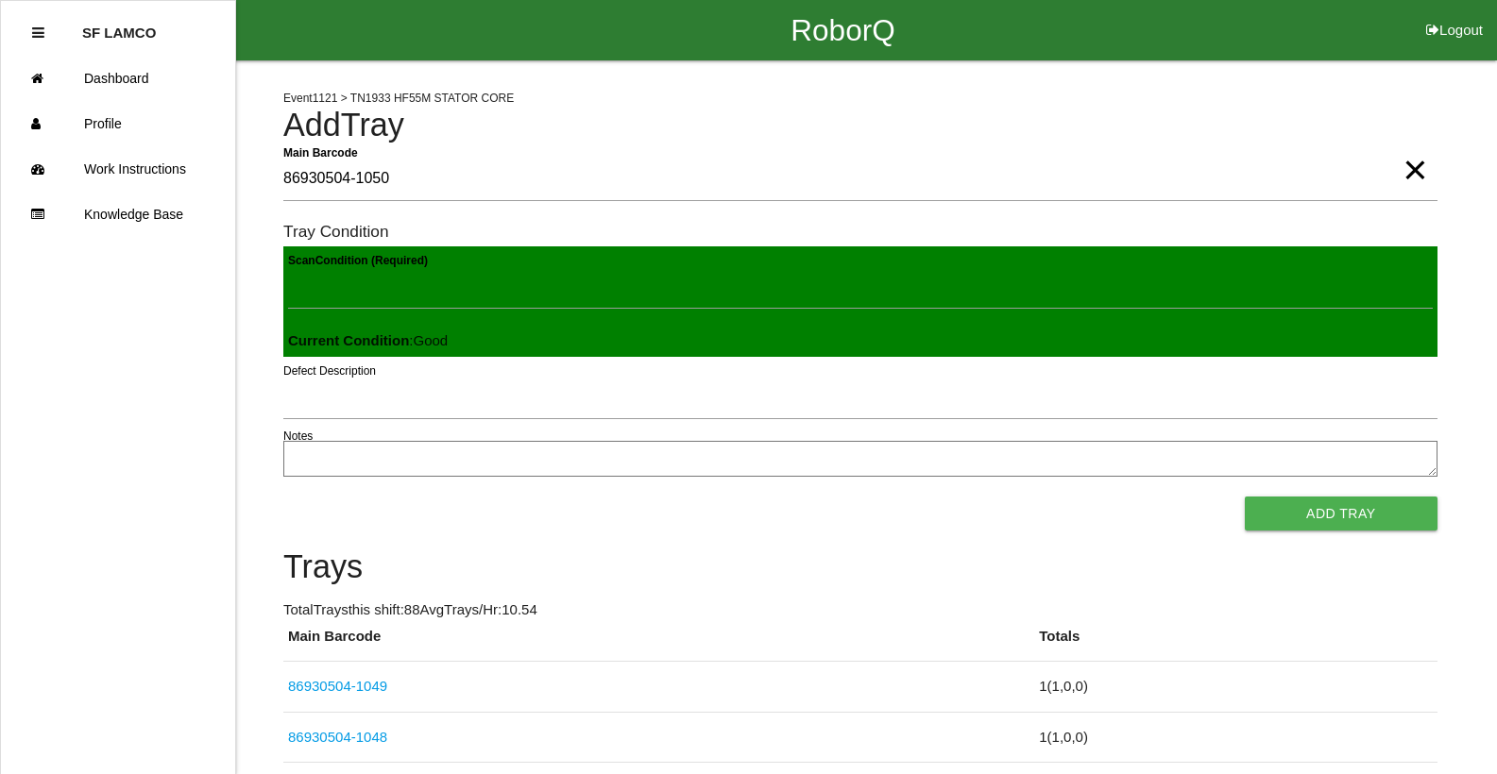
click at [1245, 497] on button "Add Tray" at bounding box center [1341, 514] width 193 height 34
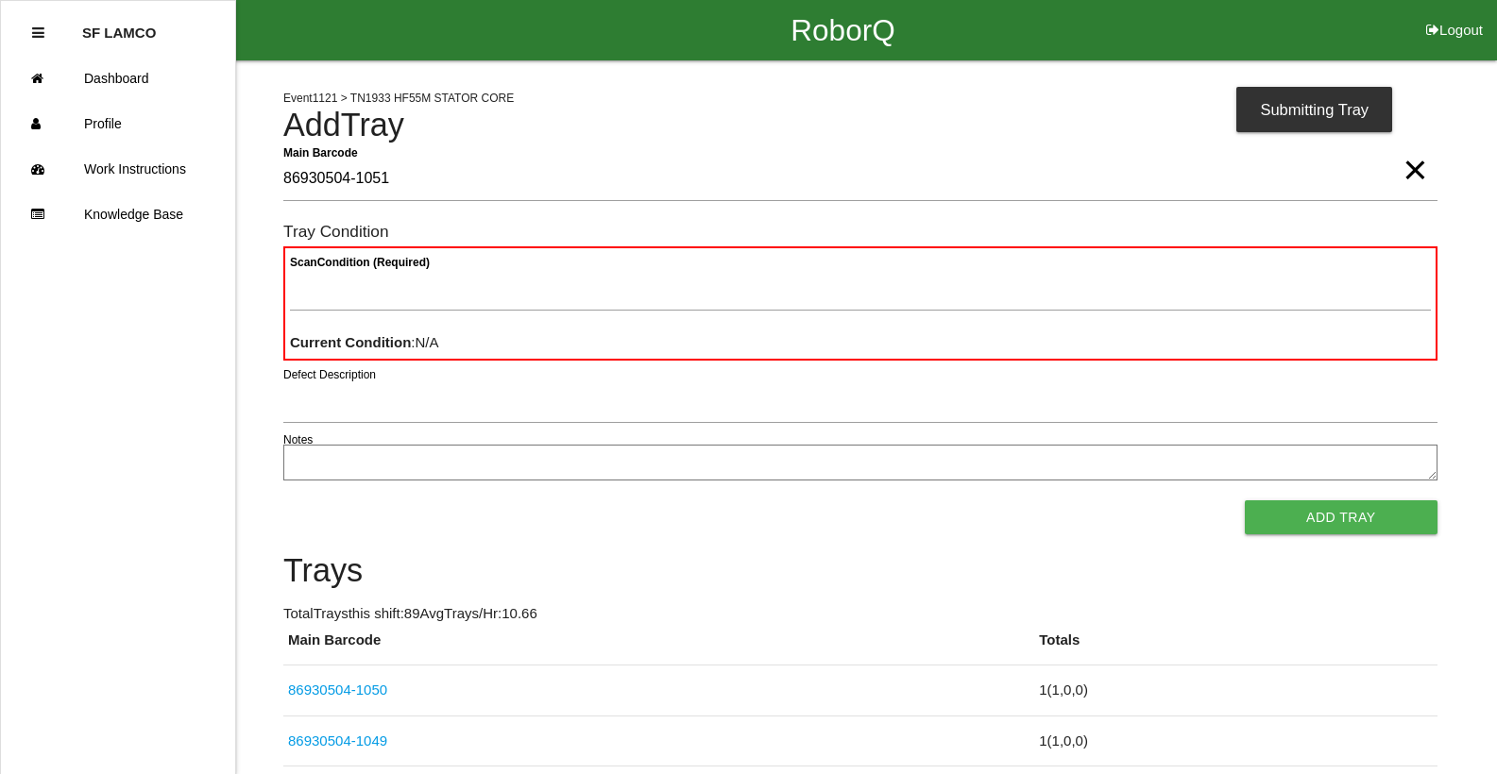
type Barcode "86930504-1051"
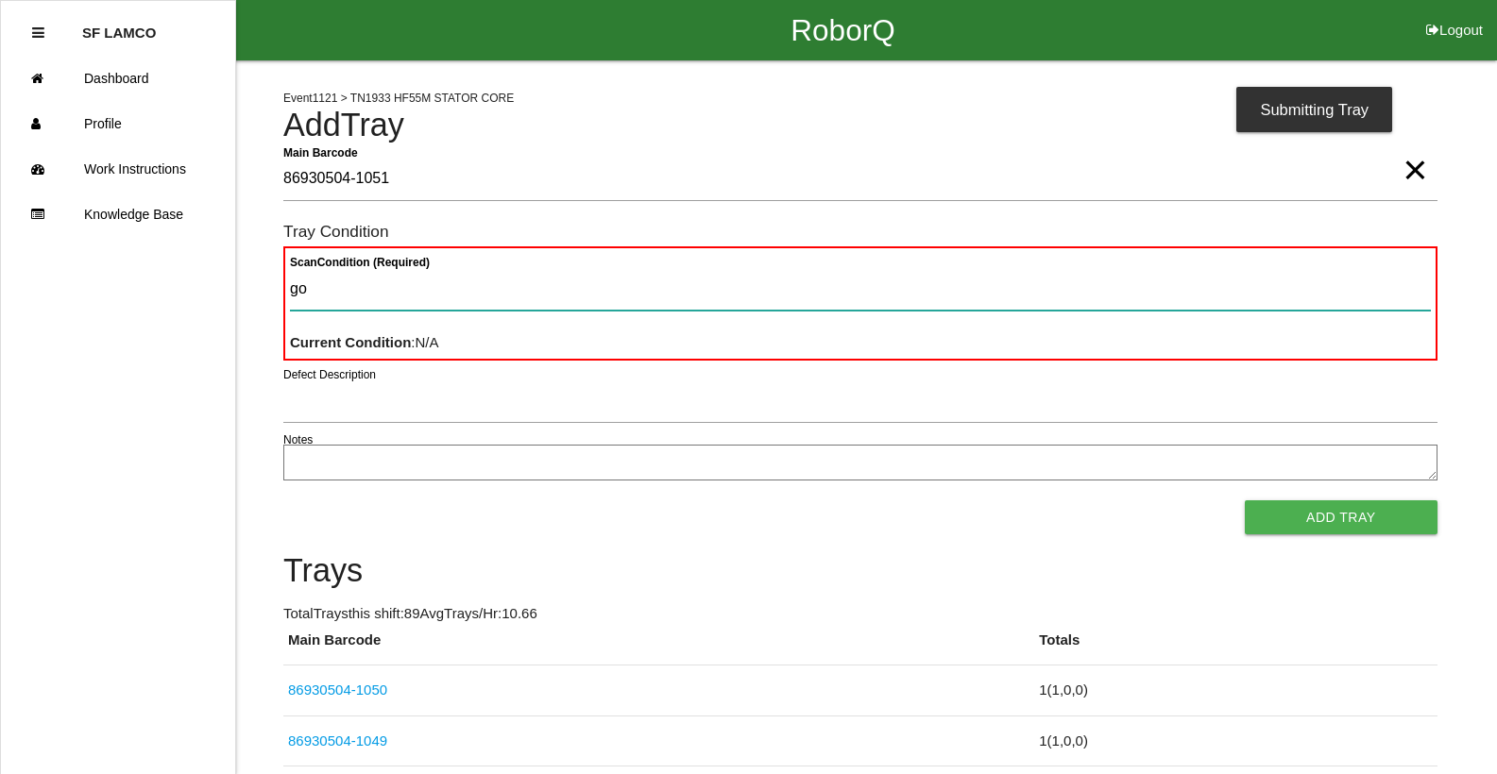
type Condition "goo"
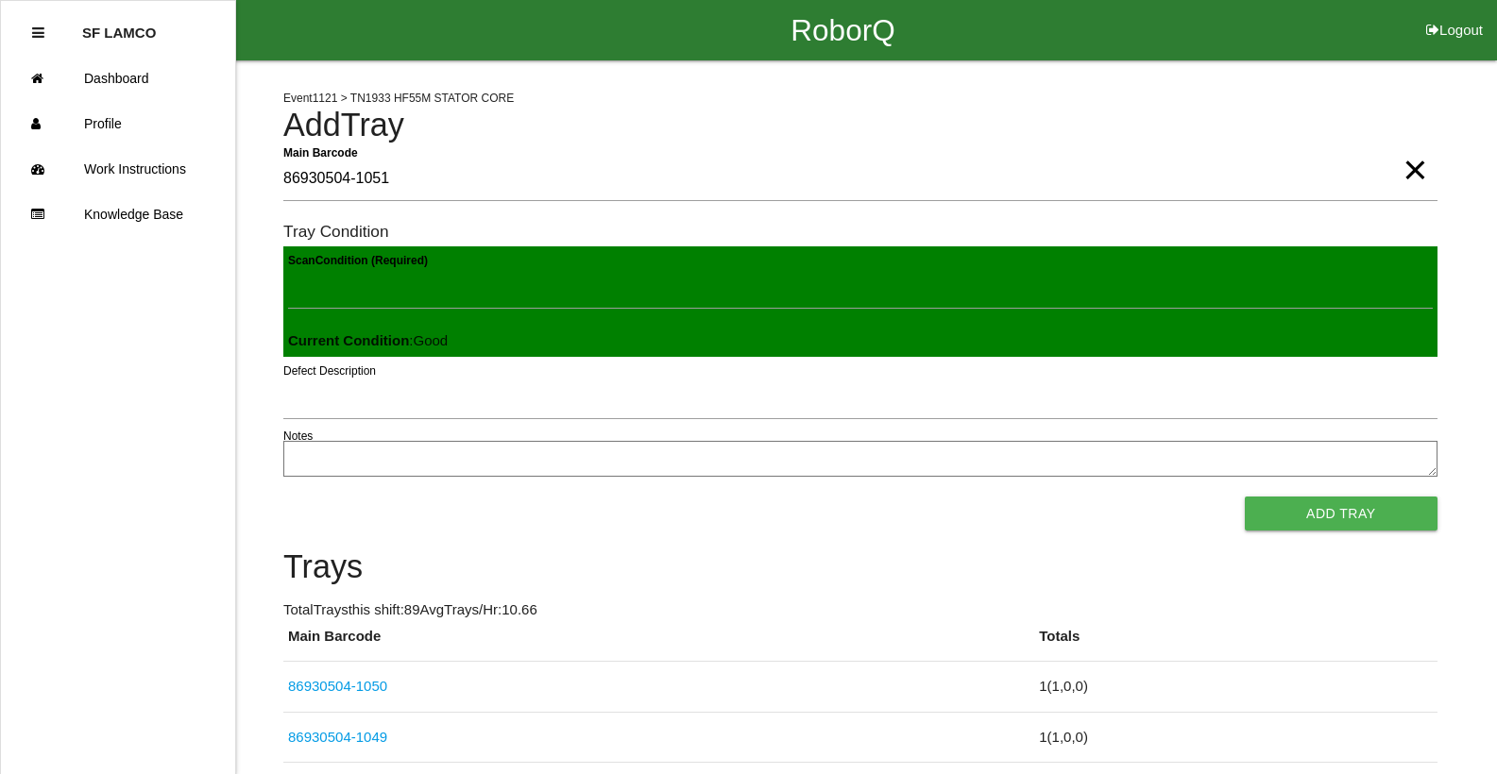
click at [1245, 497] on button "Add Tray" at bounding box center [1341, 514] width 193 height 34
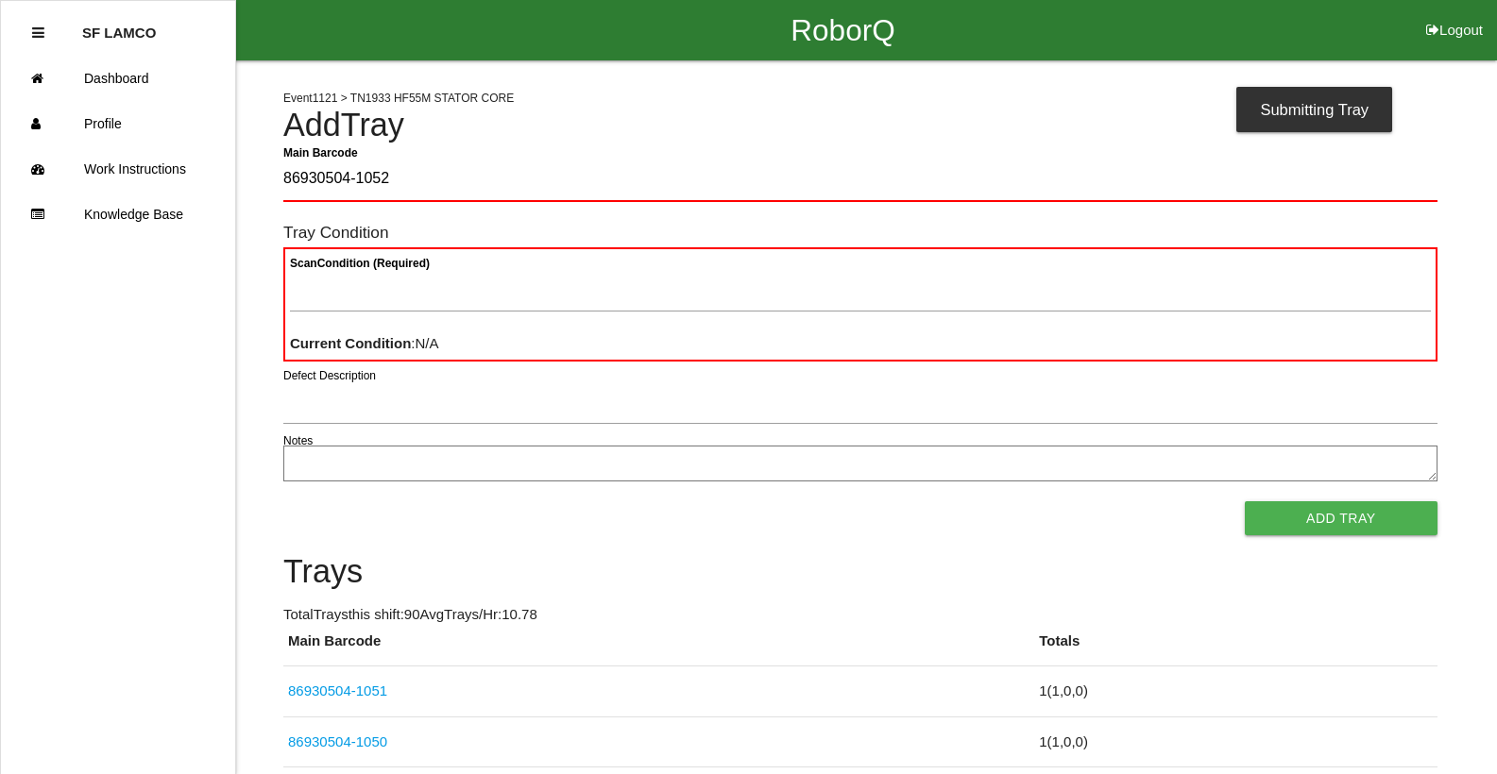
type Barcode "86930504-1052"
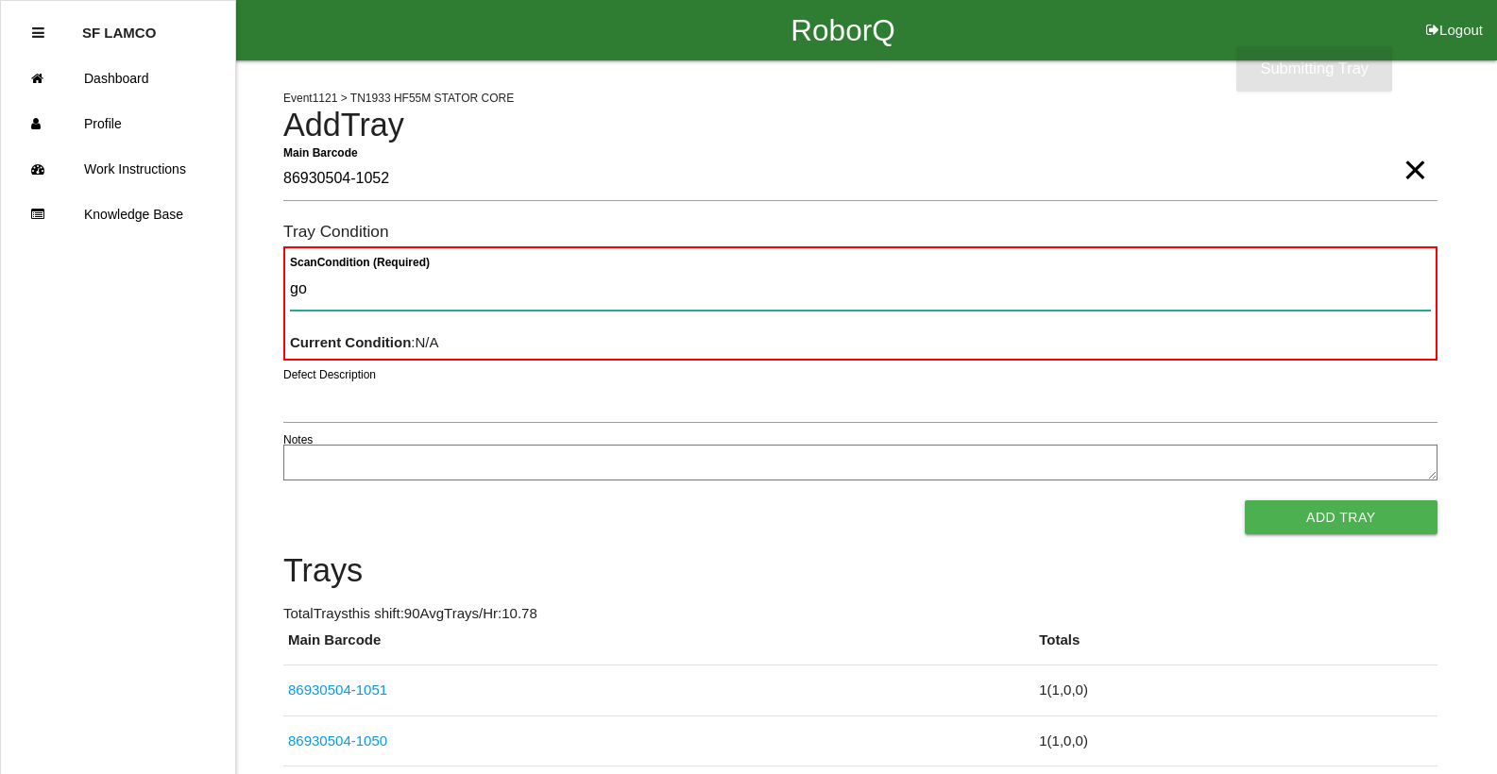
type Condition "goo"
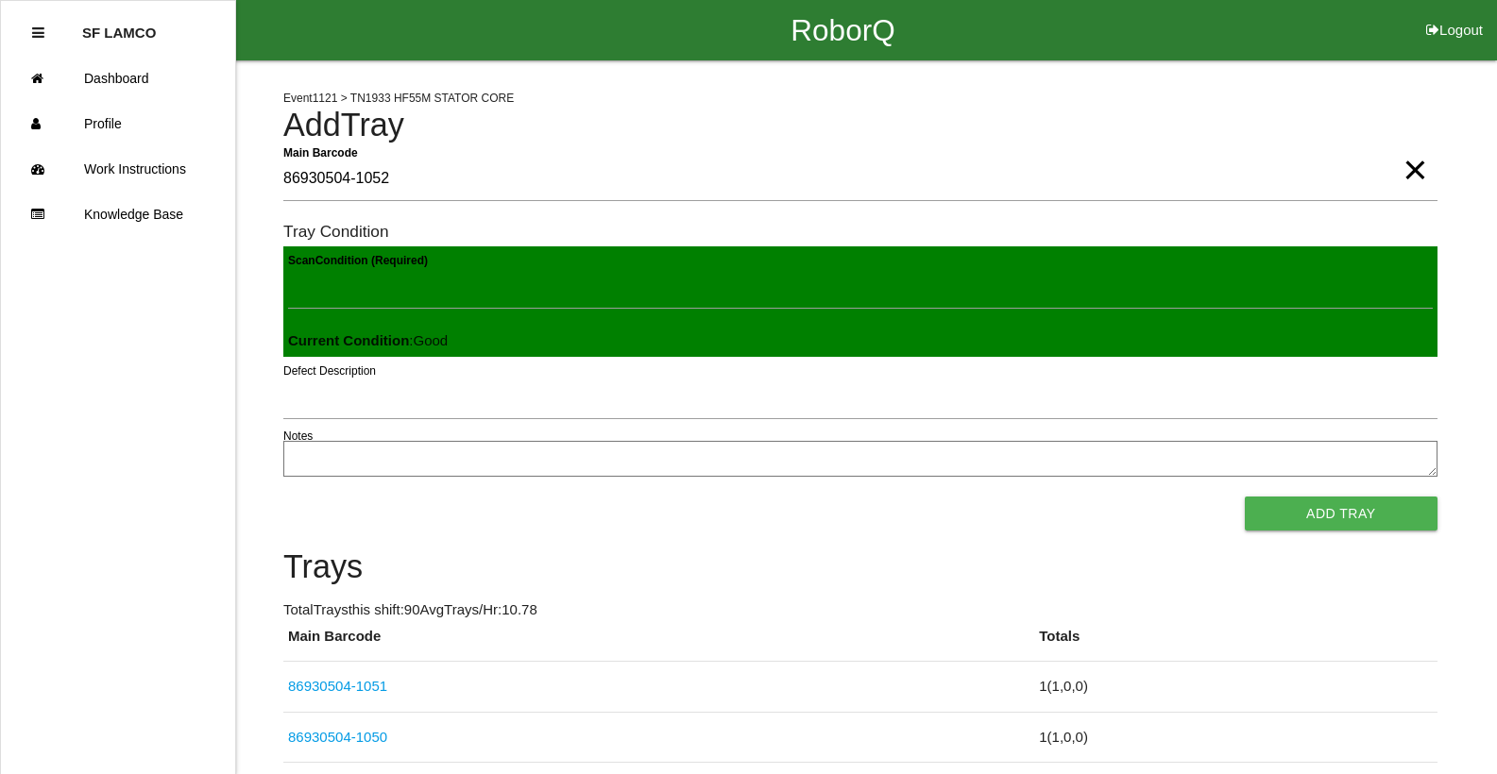
click button "Add Tray" at bounding box center [1341, 514] width 193 height 34
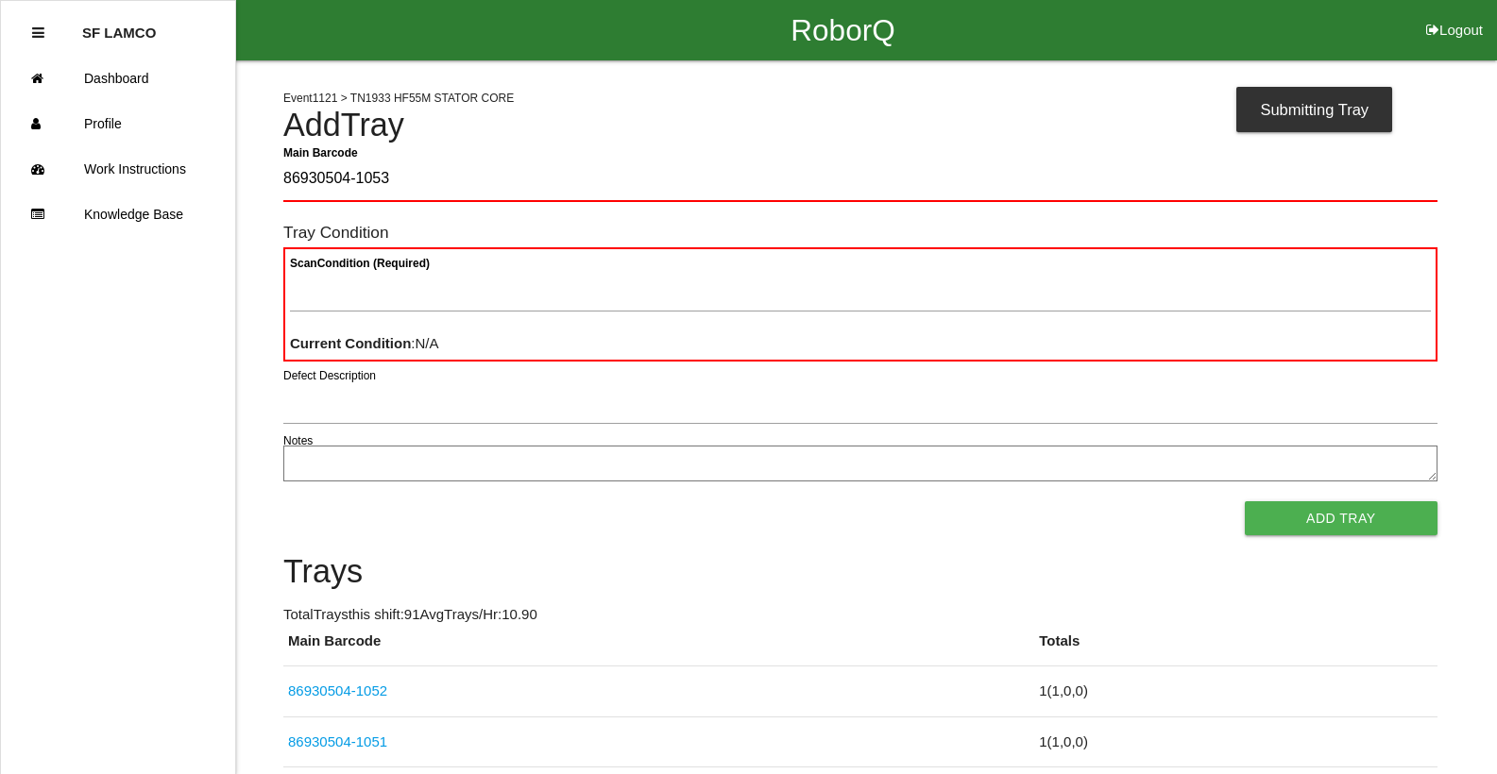
type Barcode "86930504-1053"
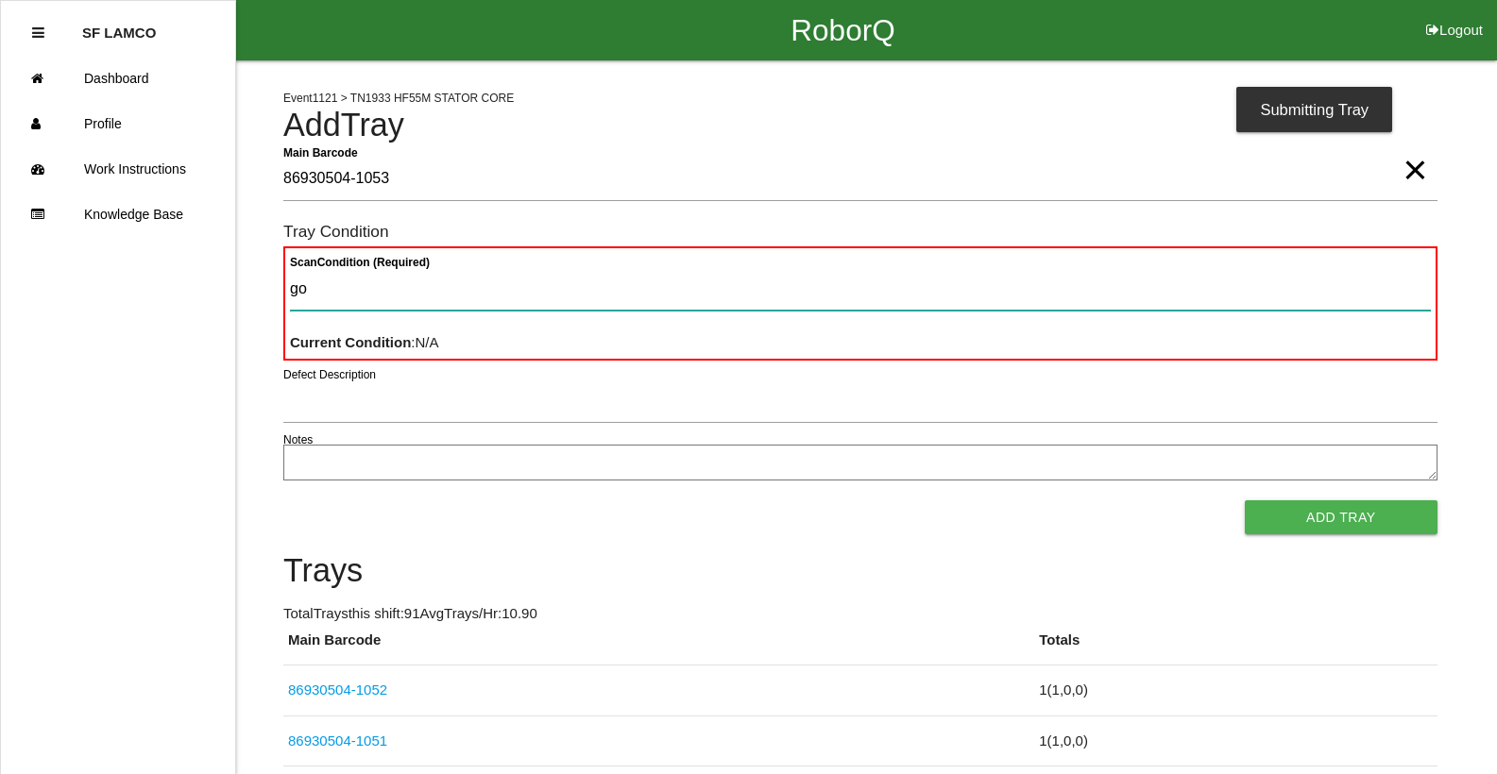
type Condition "goo"
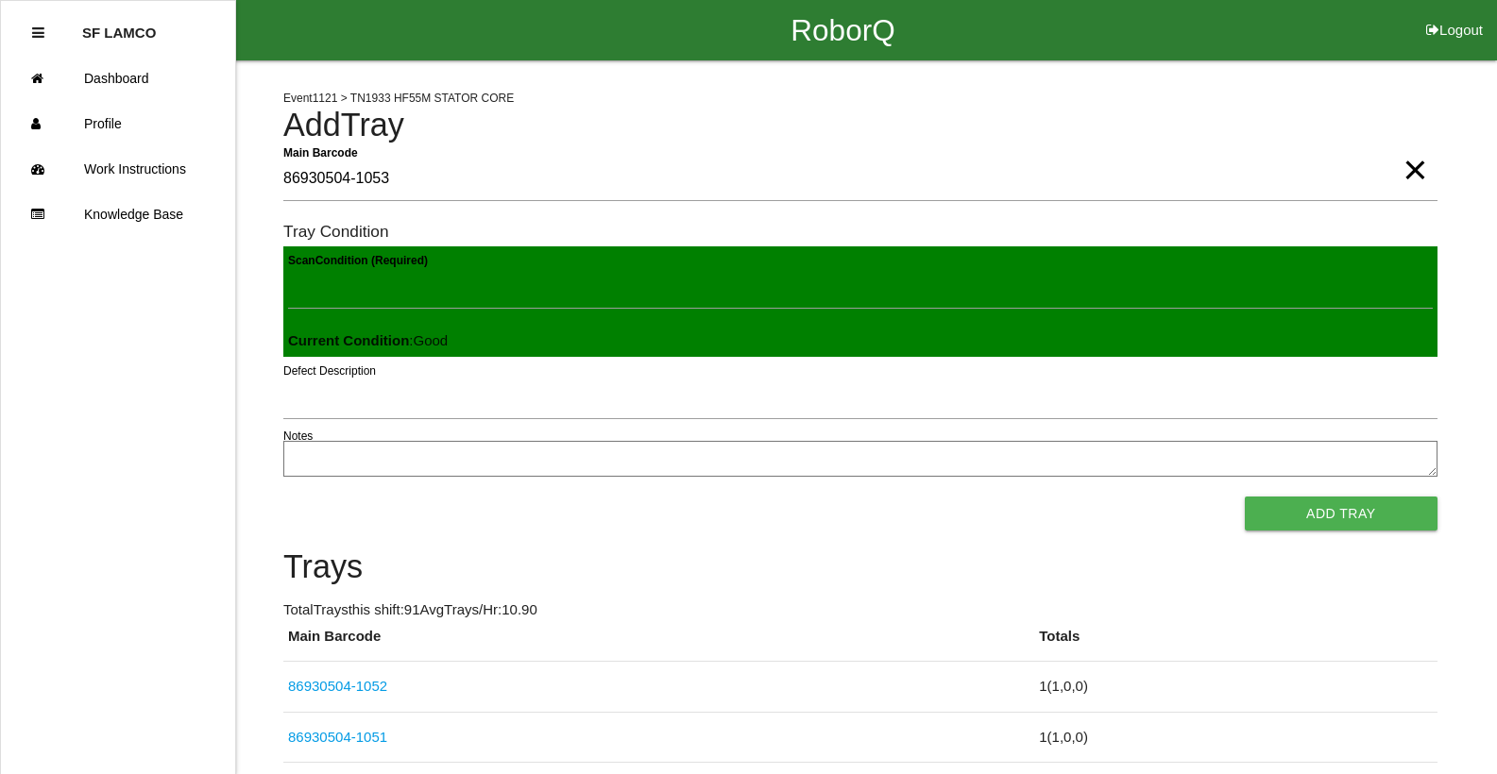
click at [1245, 497] on button "Add Tray" at bounding box center [1341, 514] width 193 height 34
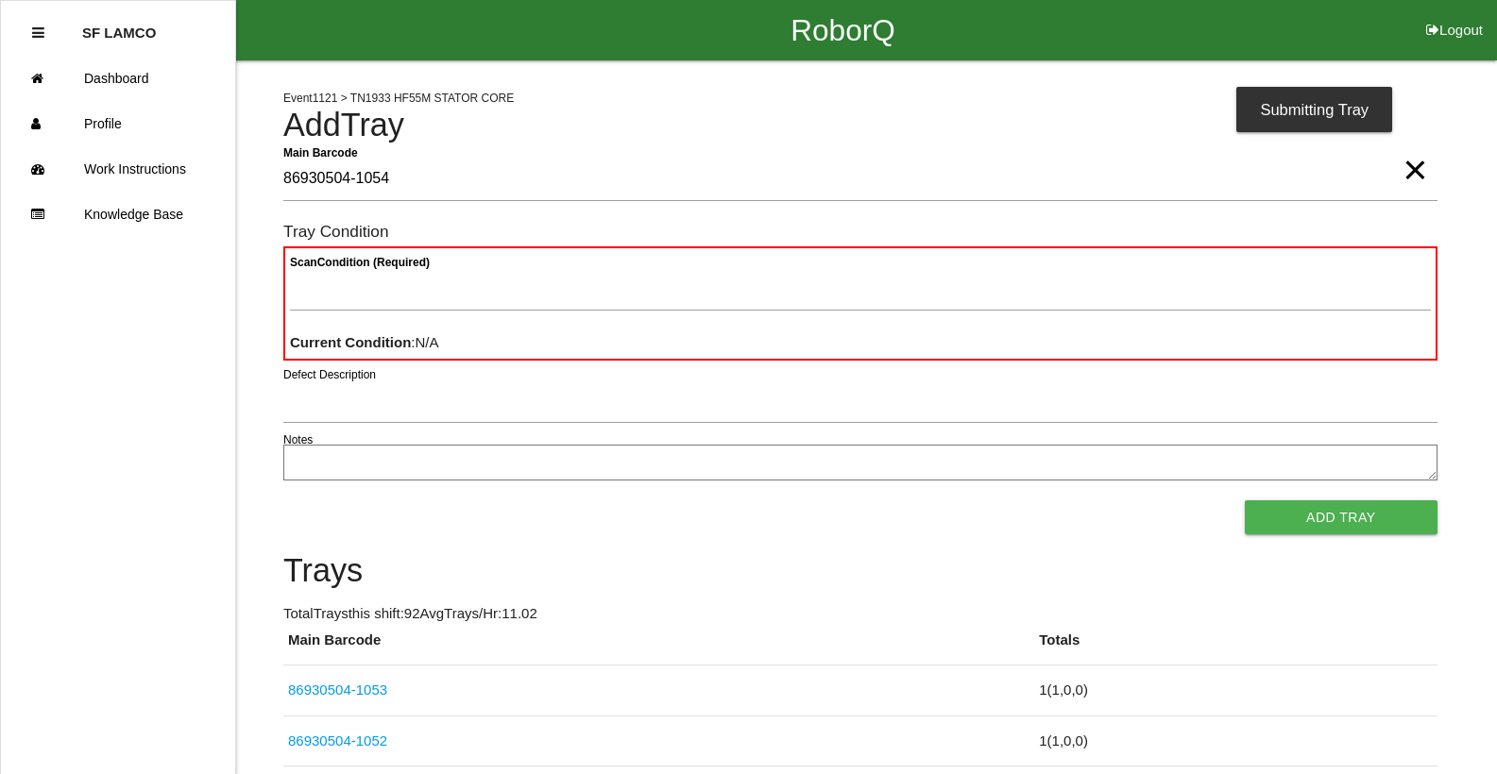
type Barcode "86930504-1054"
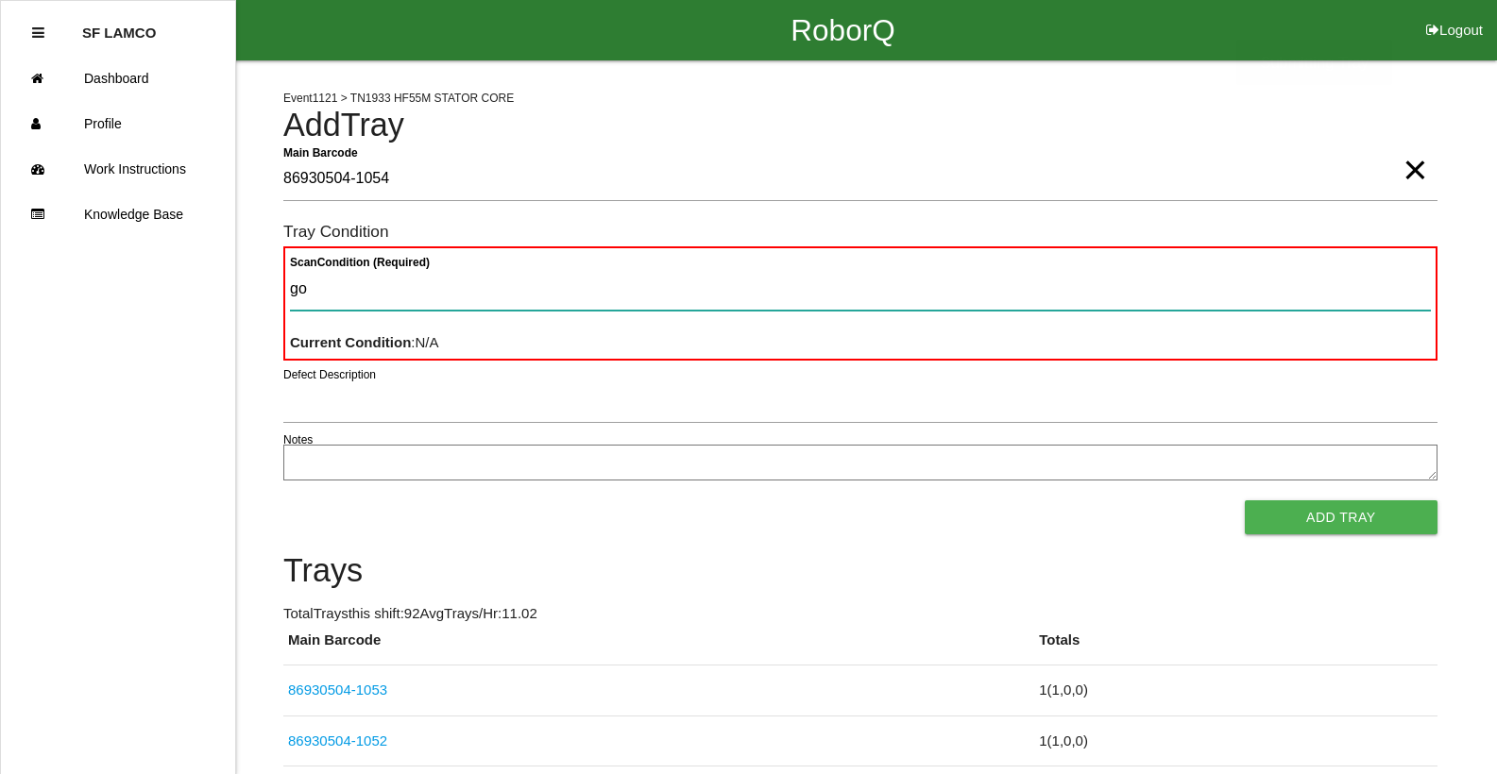
type Condition "goo"
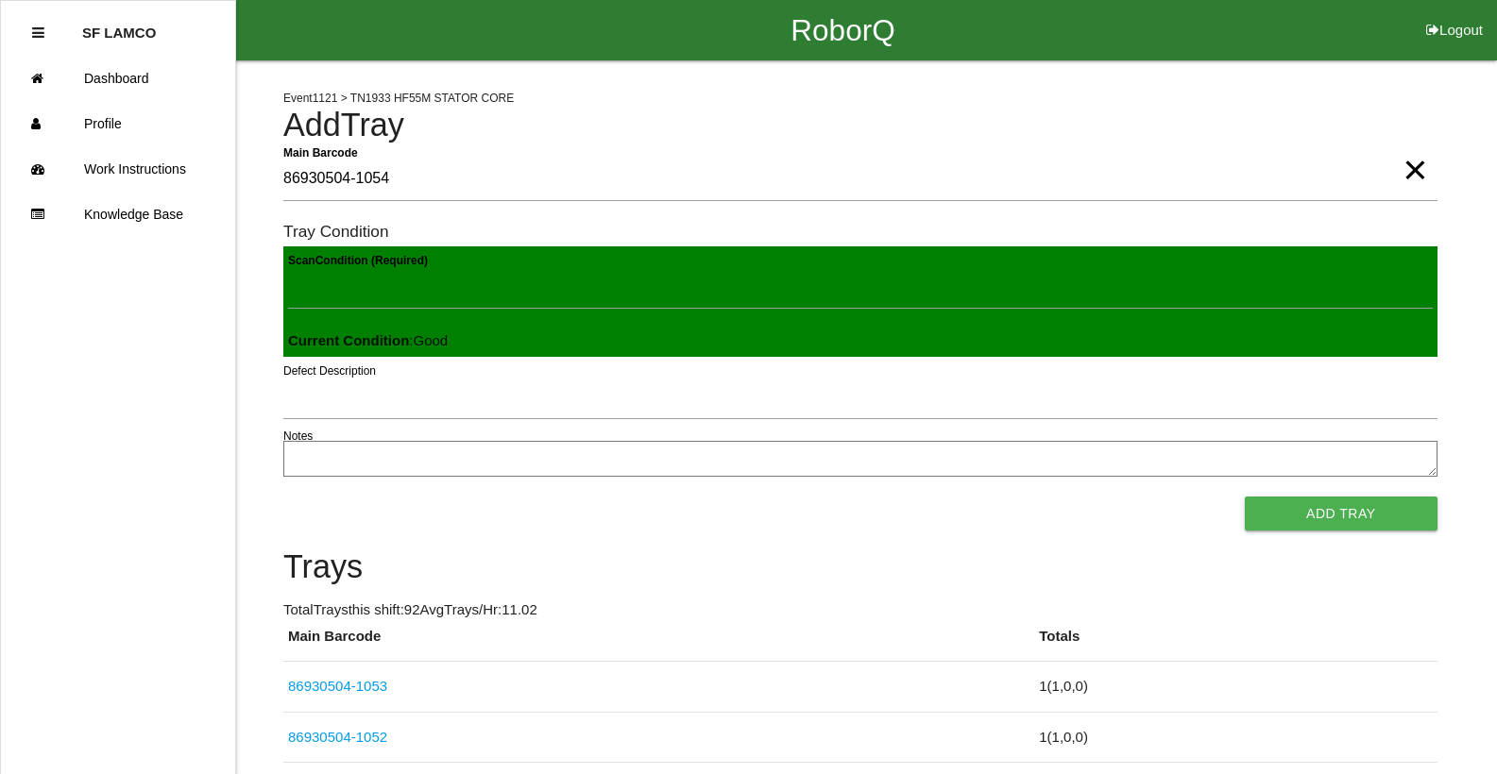
click button "Add Tray" at bounding box center [1341, 514] width 193 height 34
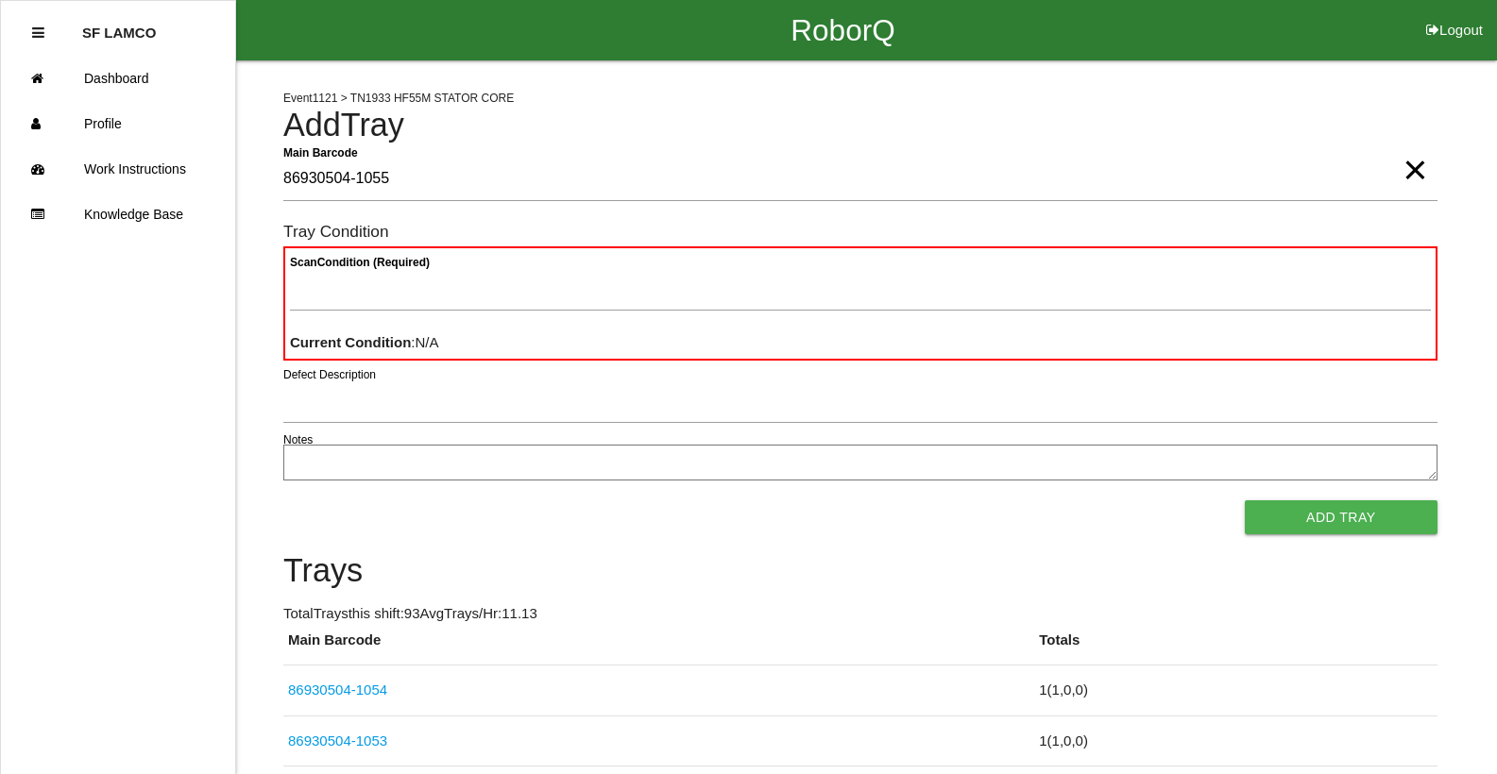
type Barcode "86930504-1055"
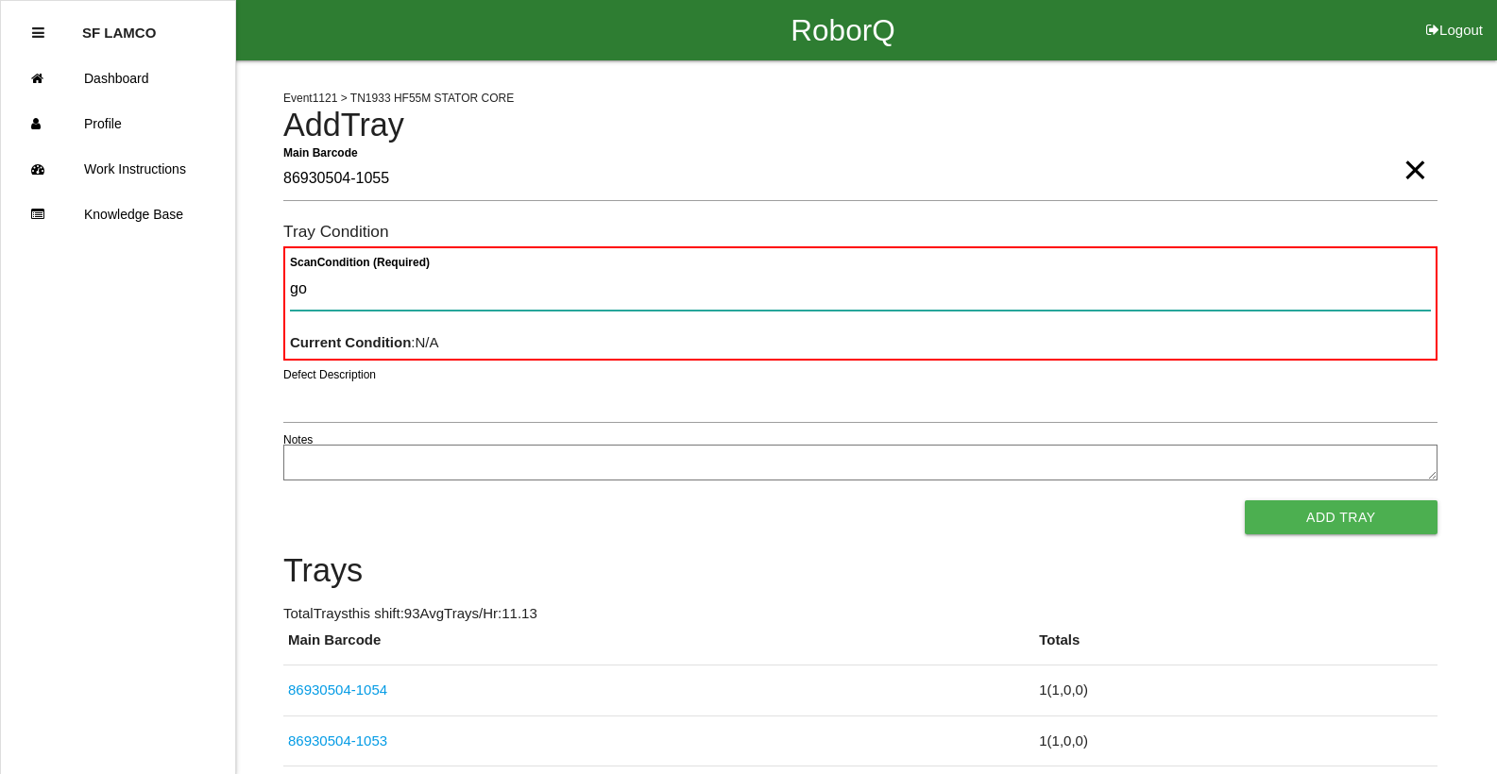
type Condition "goo"
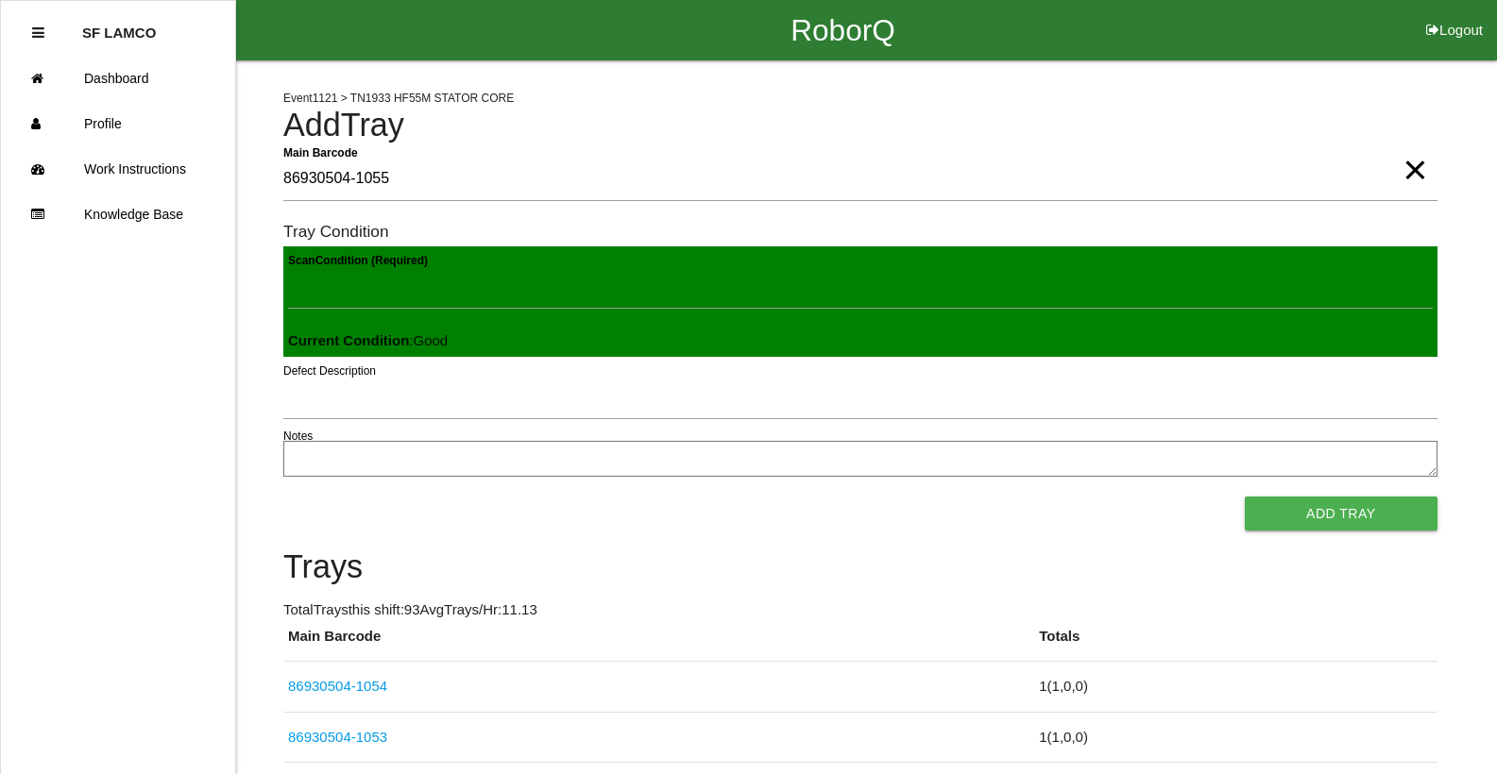
click at [1245, 497] on button "Add Tray" at bounding box center [1341, 514] width 193 height 34
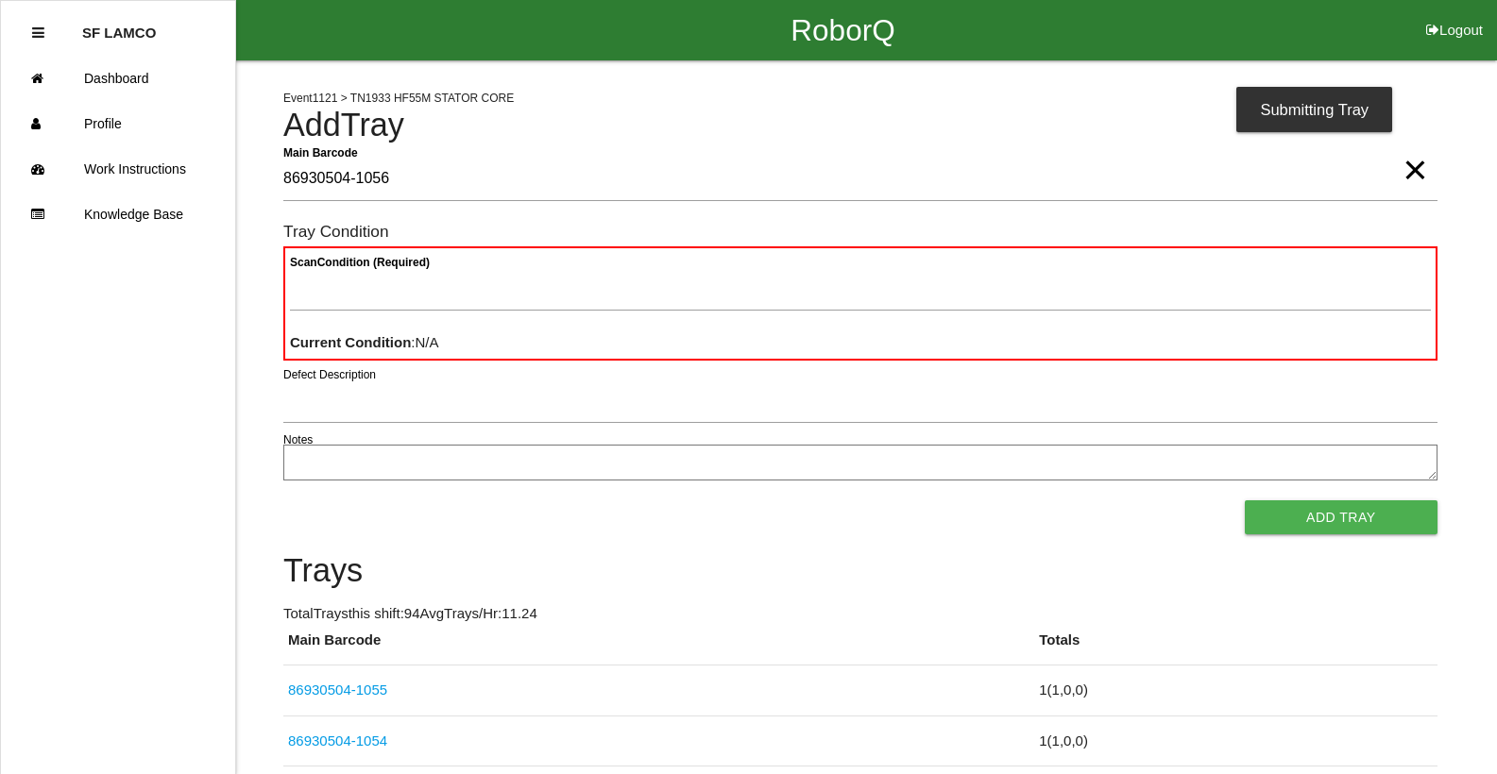
type Barcode "86930504-1056"
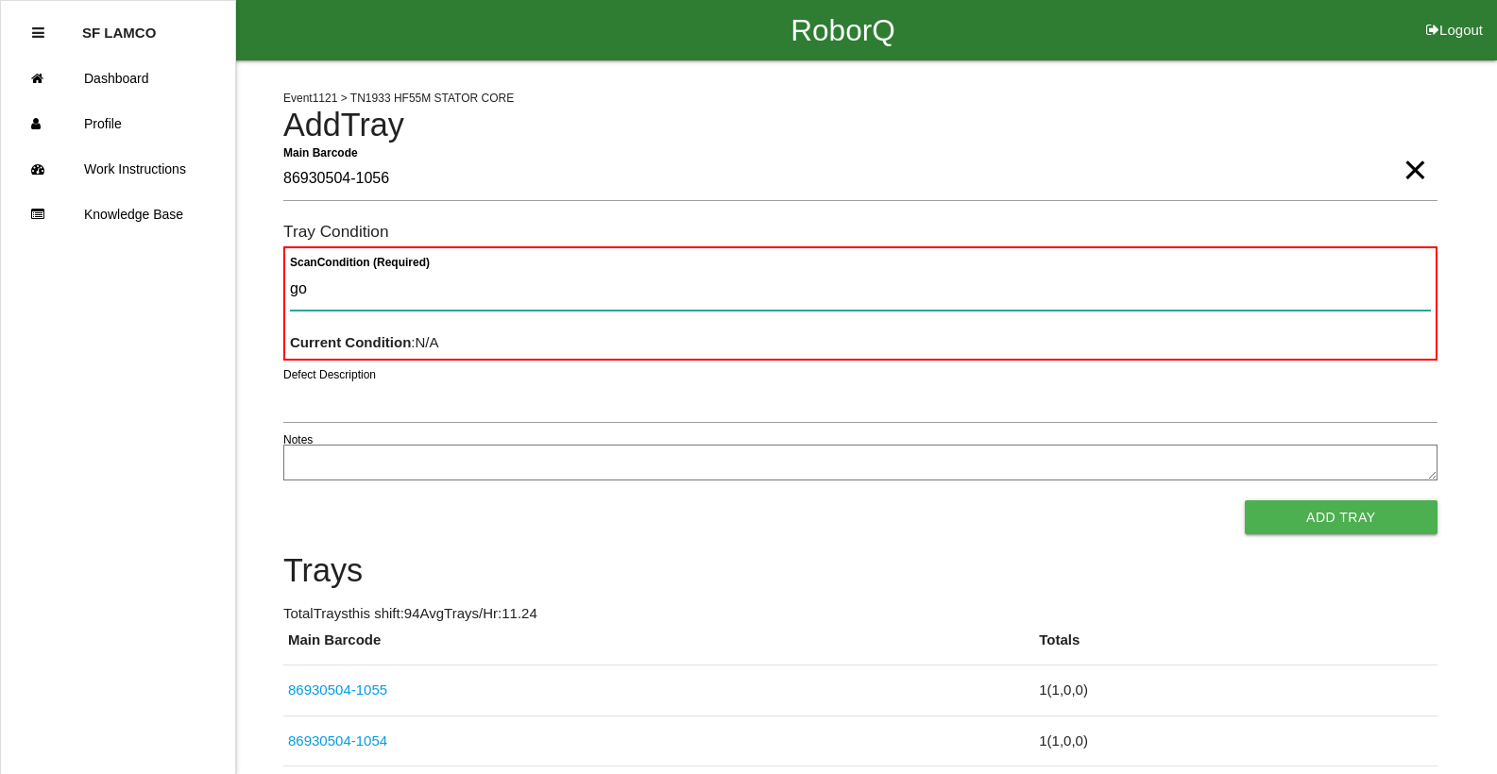
type Condition "goo"
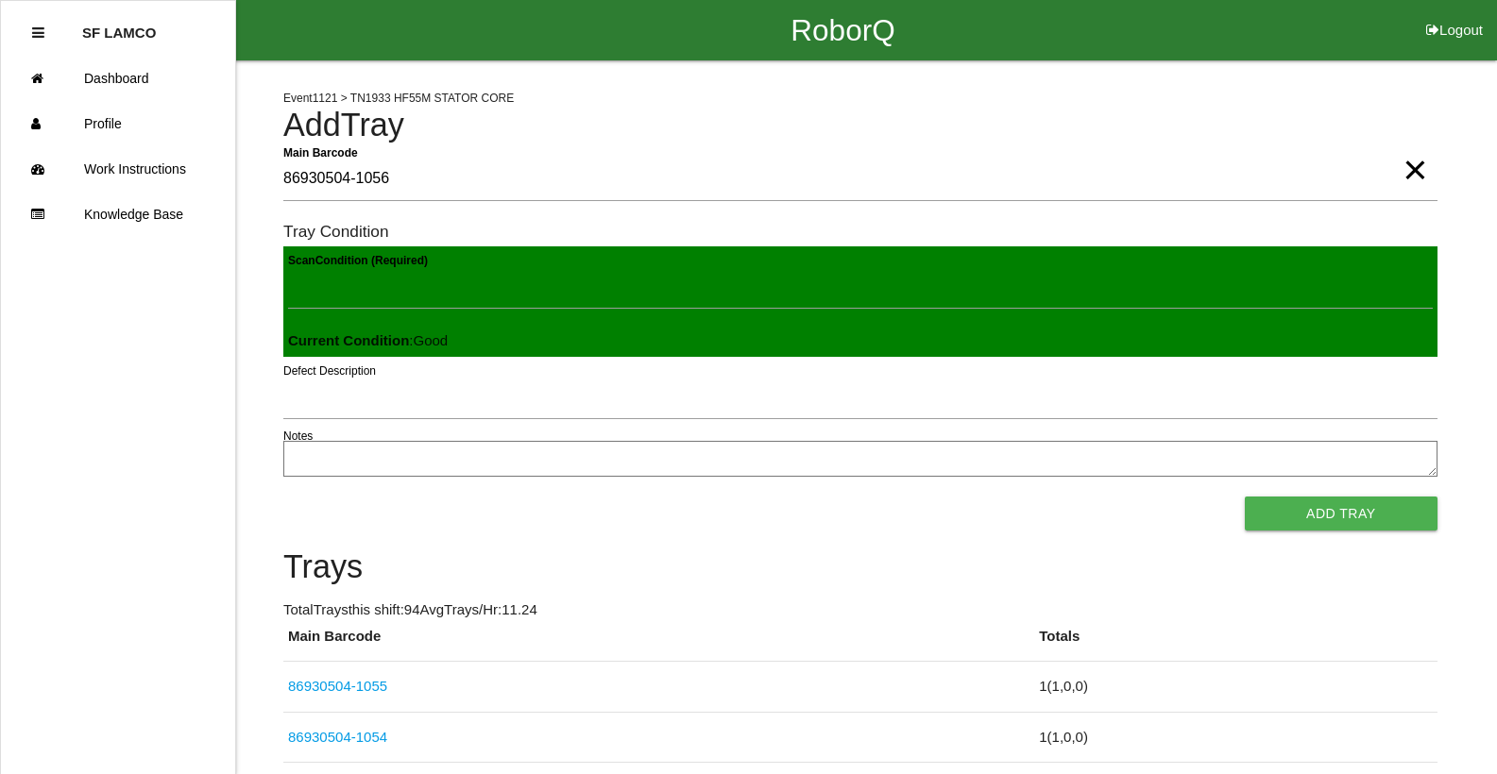
click at [1245, 497] on button "Add Tray" at bounding box center [1341, 514] width 193 height 34
